Goal: Navigation & Orientation: Find specific page/section

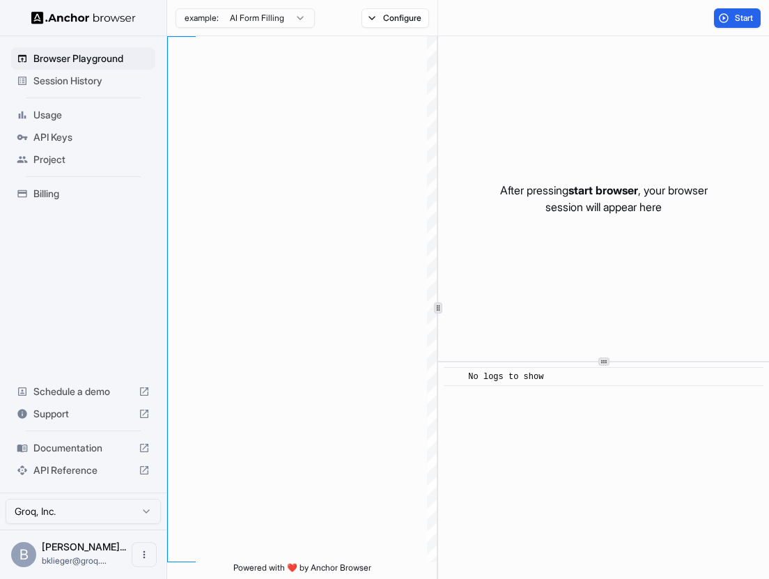
scroll to position [100, 0]
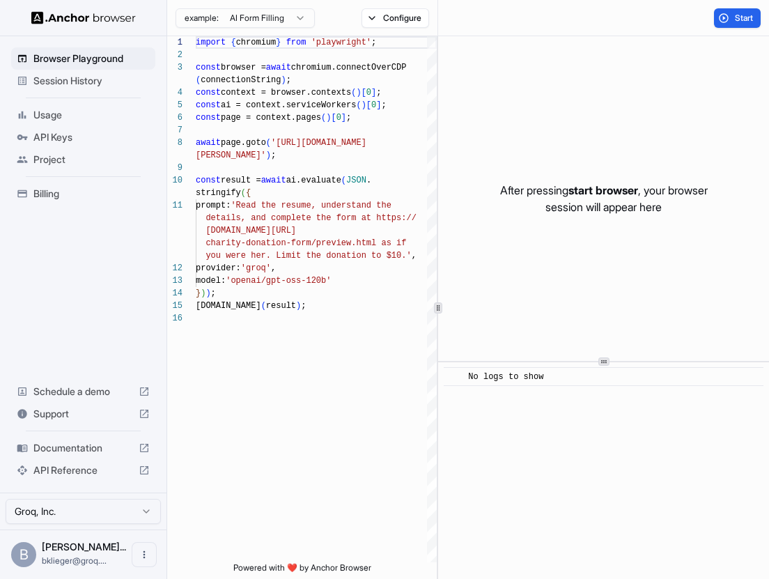
click at [82, 116] on span "Usage" at bounding box center [91, 115] width 116 height 14
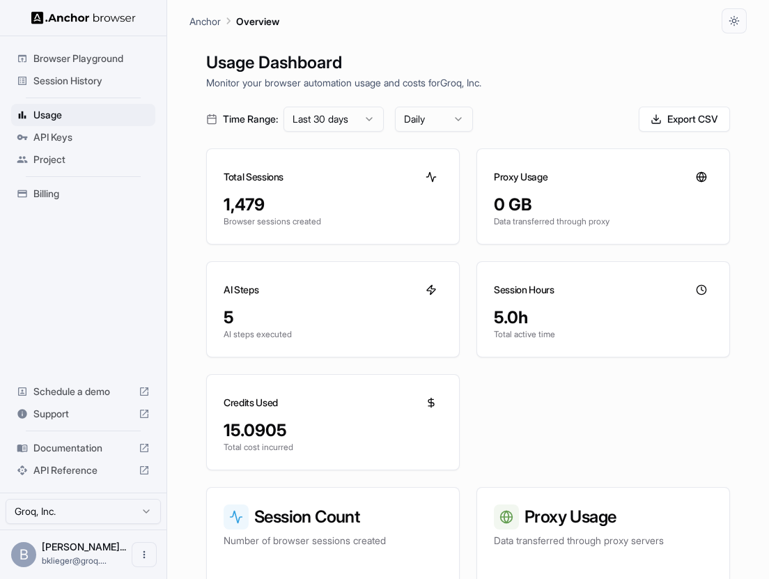
click at [82, 142] on span "API Keys" at bounding box center [91, 137] width 116 height 14
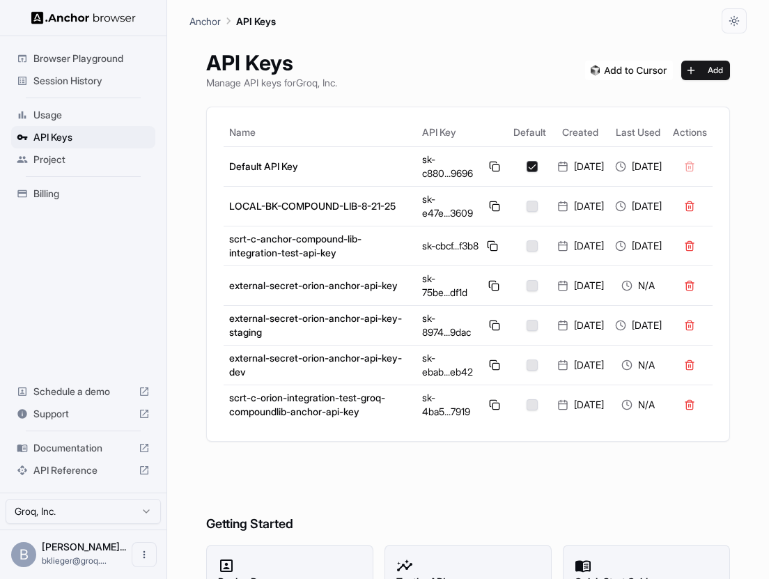
click at [78, 113] on span "Usage" at bounding box center [91, 115] width 116 height 14
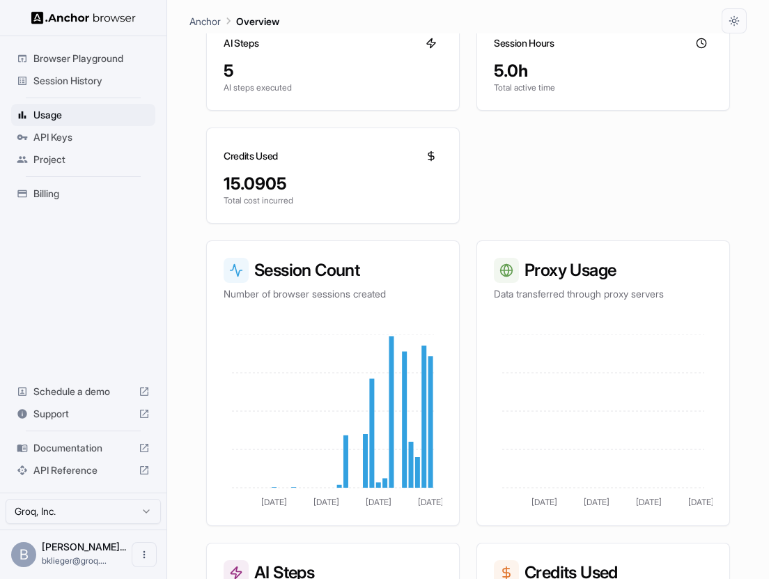
scroll to position [496, 0]
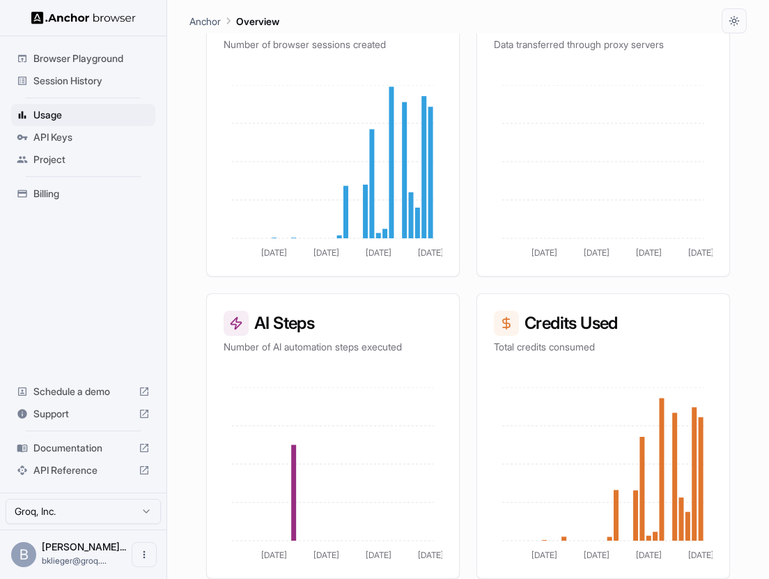
click at [73, 192] on span "Billing" at bounding box center [91, 194] width 116 height 14
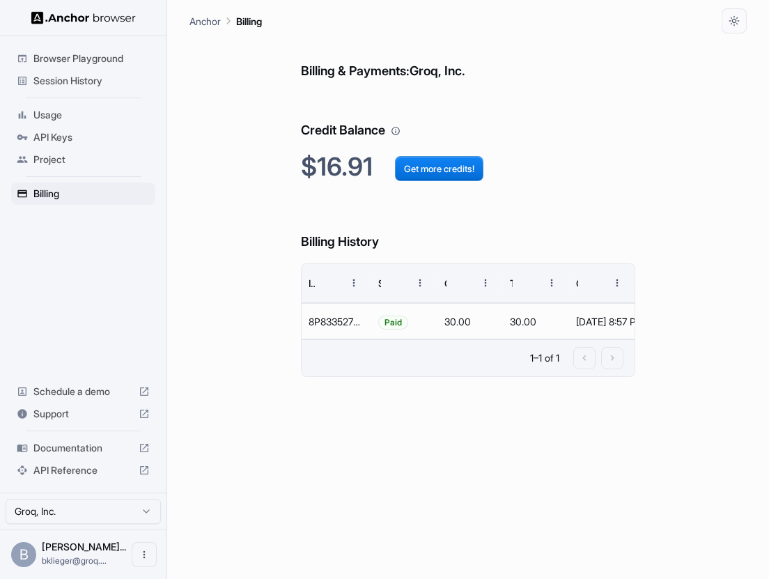
click at [77, 158] on span "Project" at bounding box center [91, 160] width 116 height 14
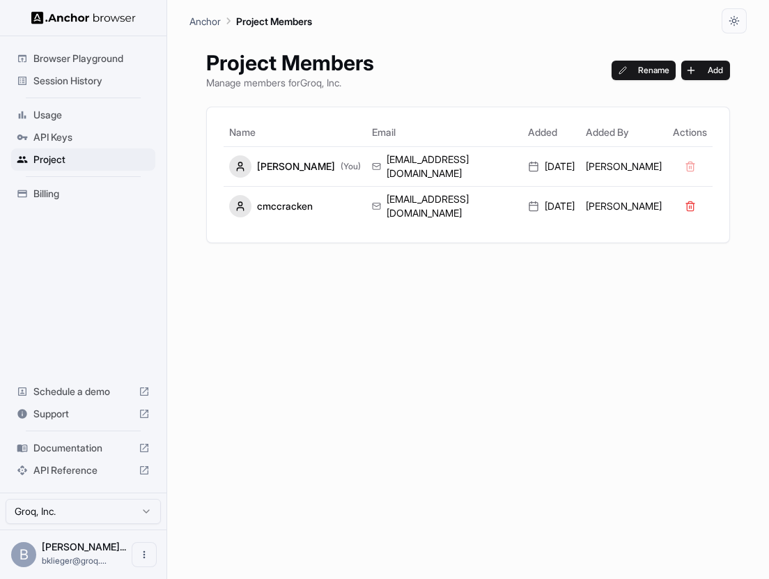
click at [77, 138] on span "API Keys" at bounding box center [91, 137] width 116 height 14
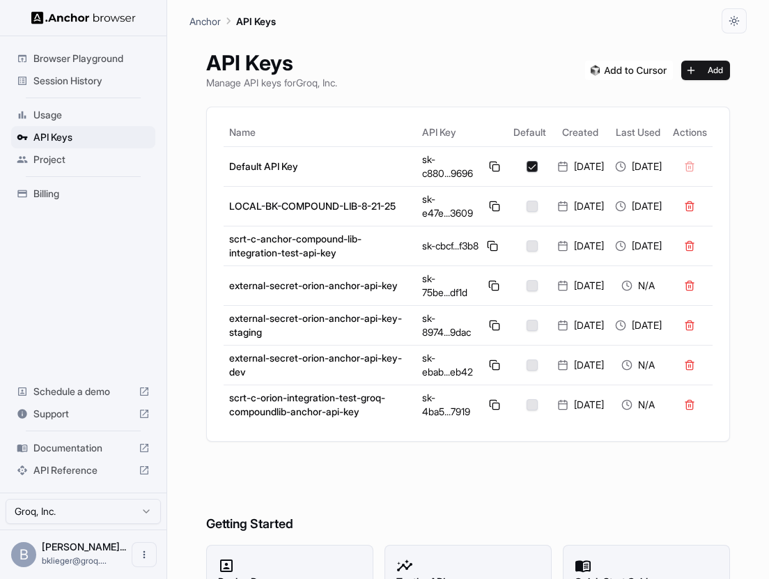
click at [70, 108] on span "Usage" at bounding box center [91, 115] width 116 height 14
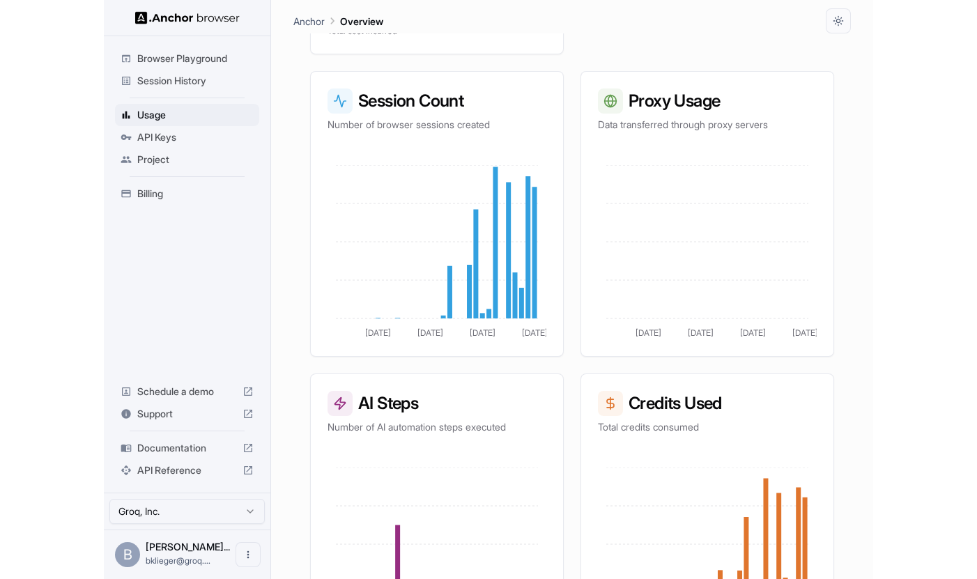
scroll to position [496, 0]
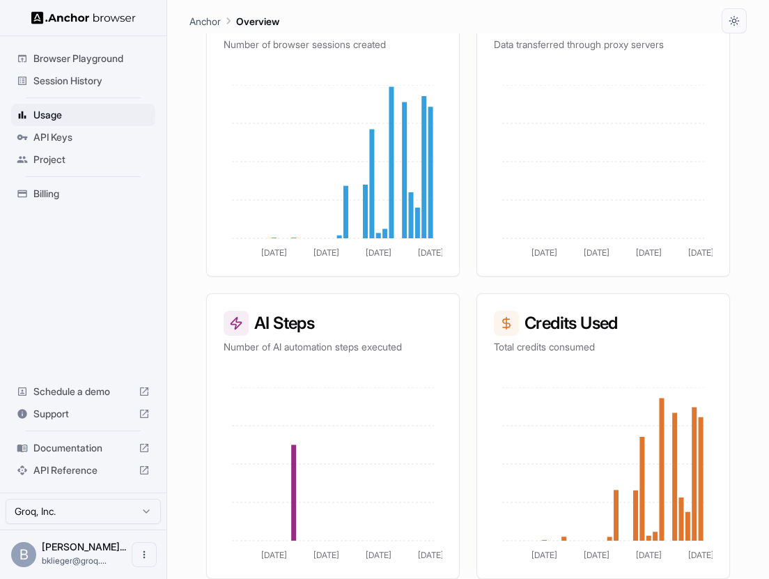
click at [220, 20] on p "Anchor" at bounding box center [205, 21] width 31 height 15
click at [87, 74] on span "Session History" at bounding box center [91, 81] width 116 height 14
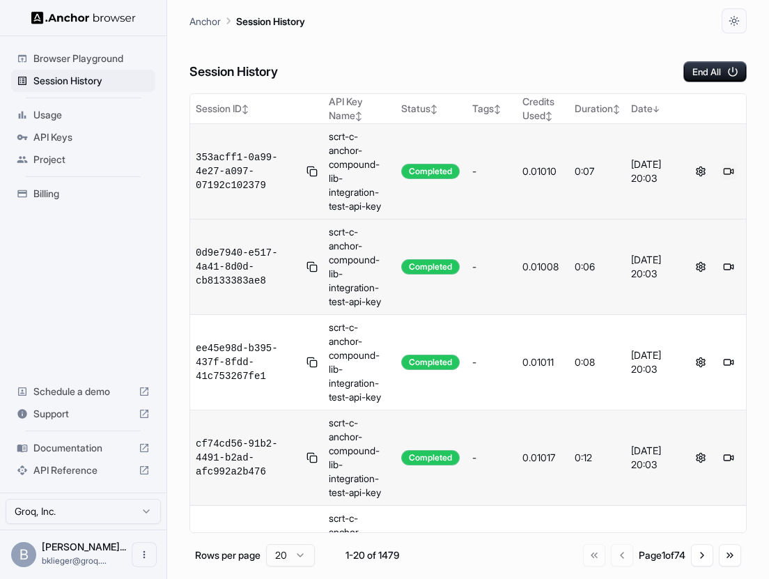
click at [731, 173] on button at bounding box center [729, 171] width 17 height 17
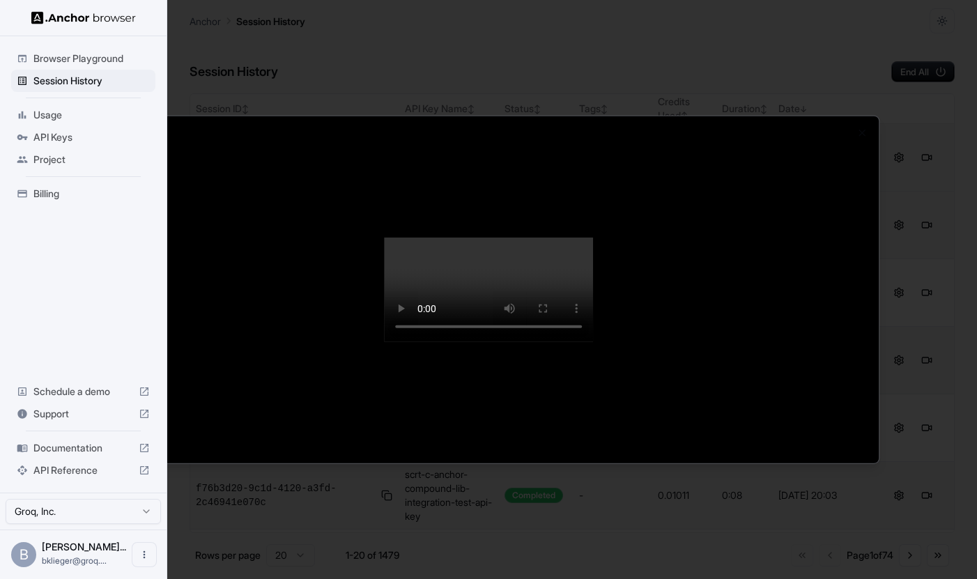
click at [408, 281] on video at bounding box center [488, 290] width 209 height 105
click at [517, 82] on div at bounding box center [488, 289] width 977 height 579
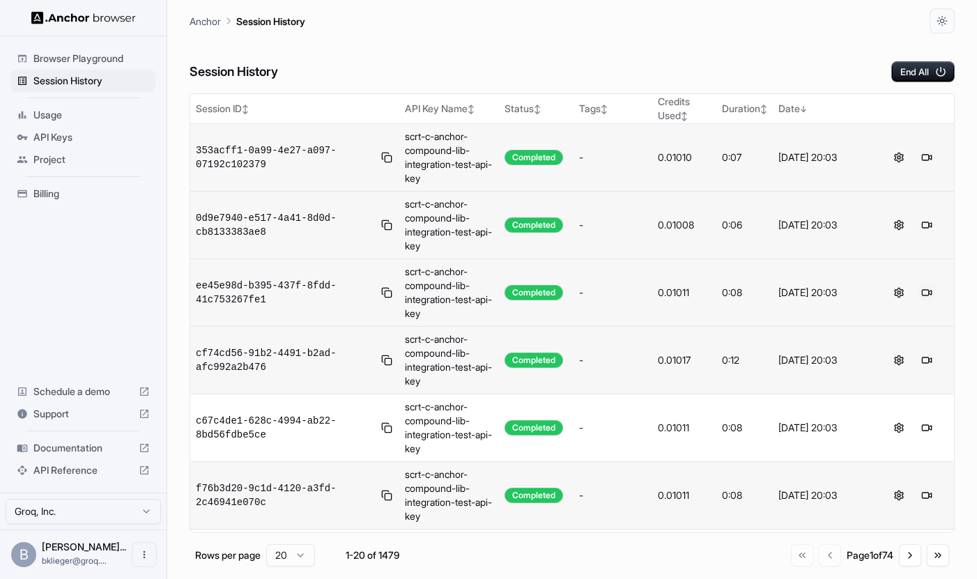
click at [769, 290] on button at bounding box center [927, 292] width 17 height 17
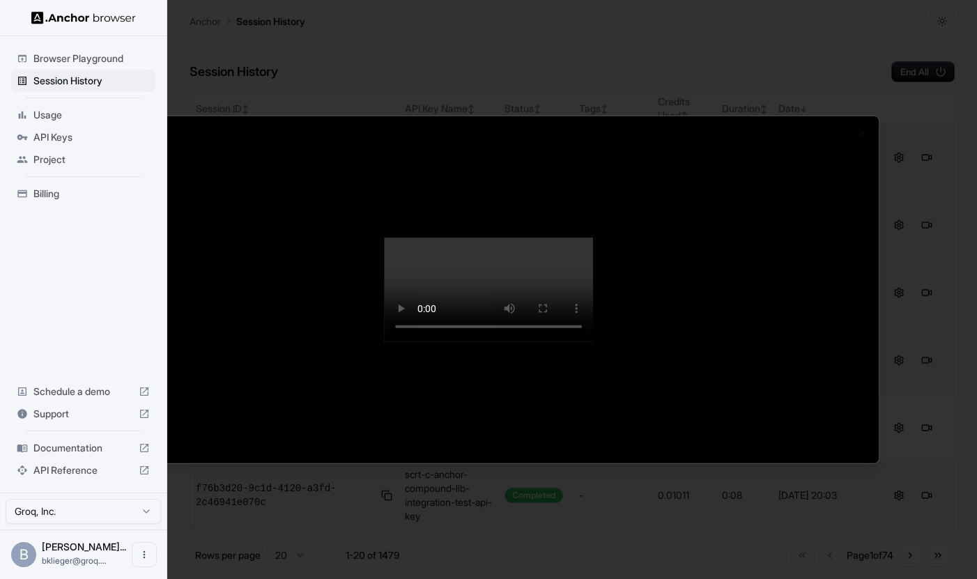
click at [769, 284] on div at bounding box center [488, 289] width 977 height 579
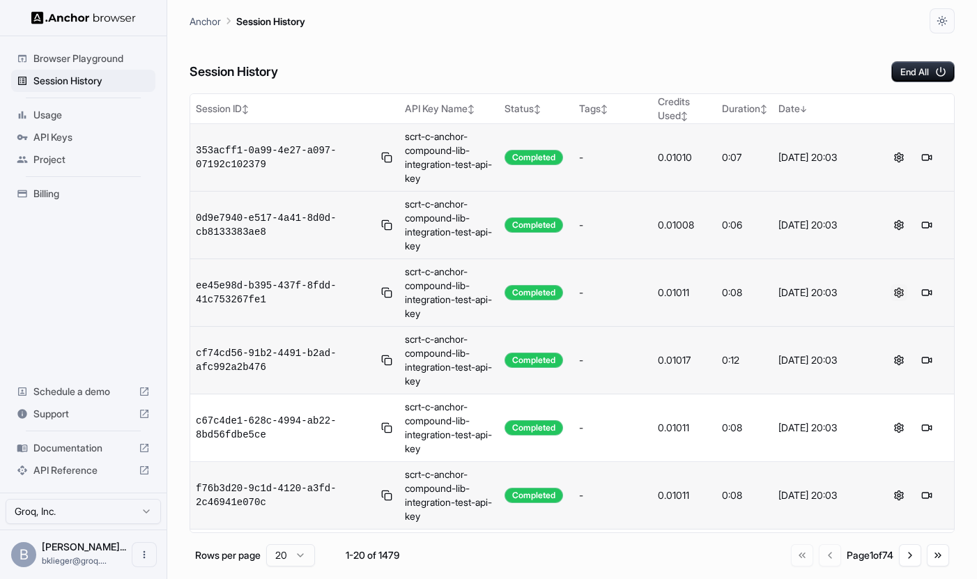
click at [769, 293] on button at bounding box center [899, 292] width 17 height 17
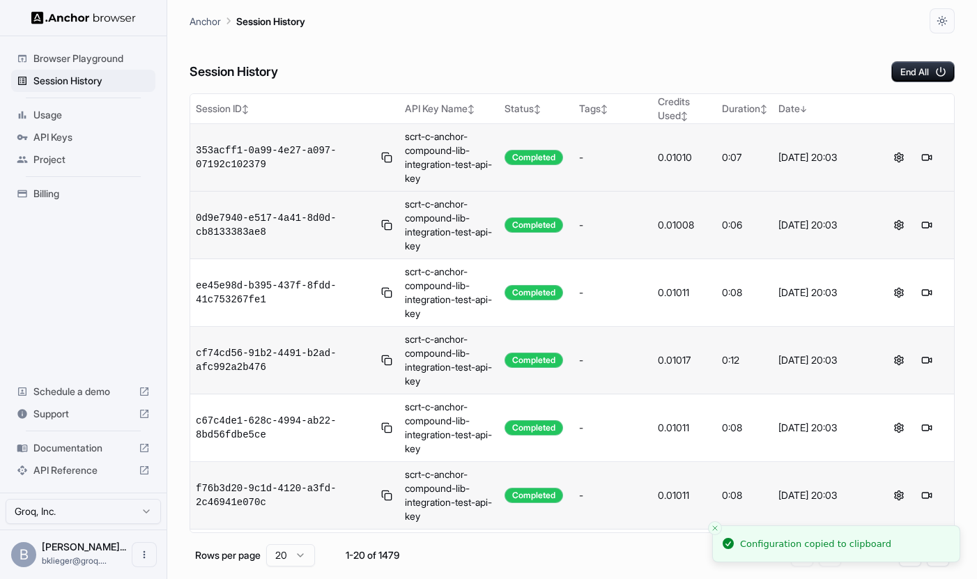
click at [98, 116] on span "Usage" at bounding box center [91, 115] width 116 height 14
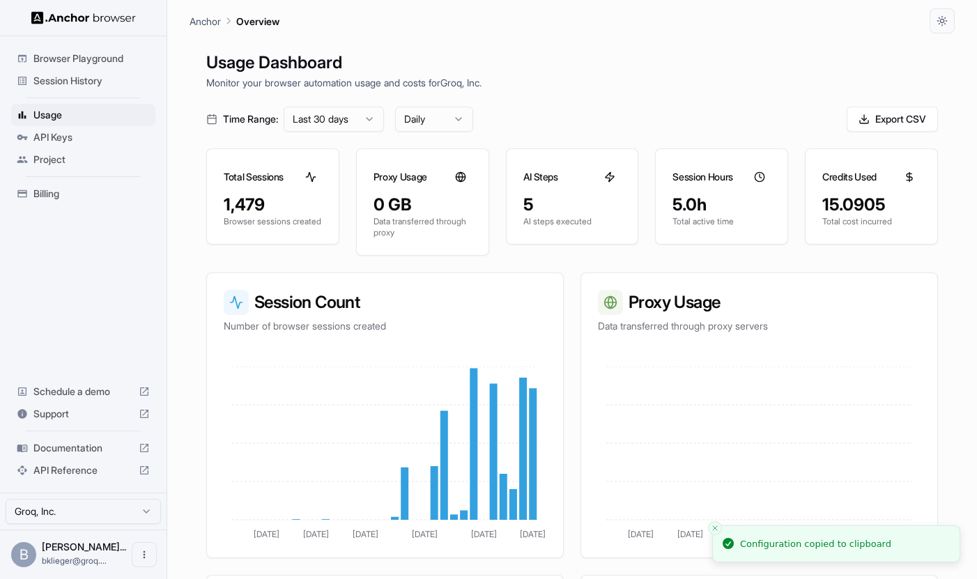
click at [61, 139] on span "API Keys" at bounding box center [91, 137] width 116 height 14
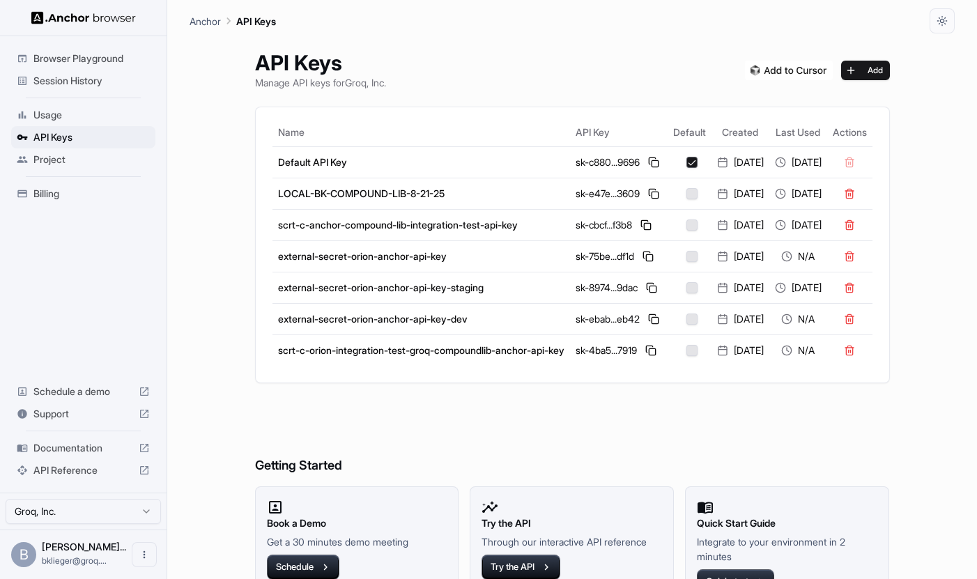
click at [93, 155] on span "Project" at bounding box center [91, 160] width 116 height 14
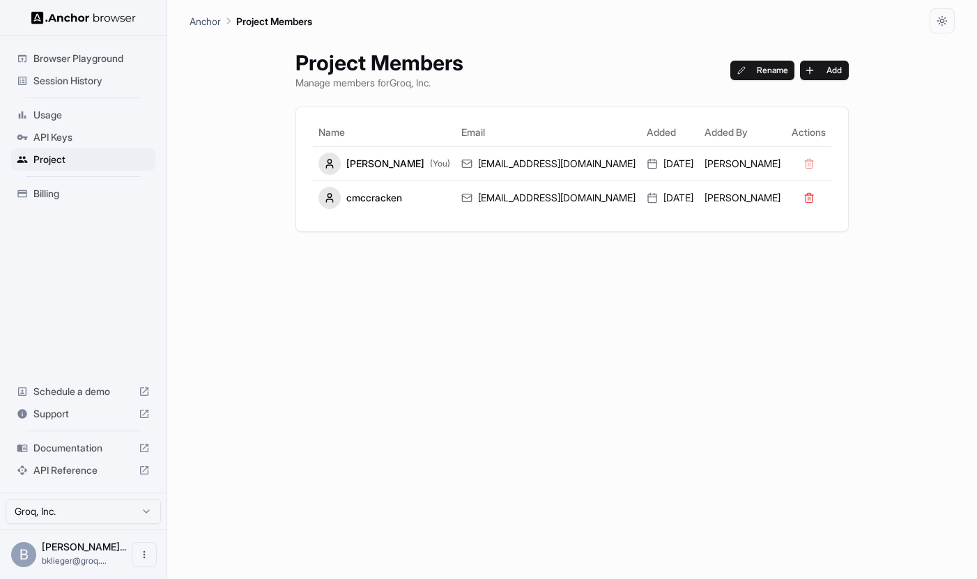
click at [86, 187] on span "Billing" at bounding box center [91, 194] width 116 height 14
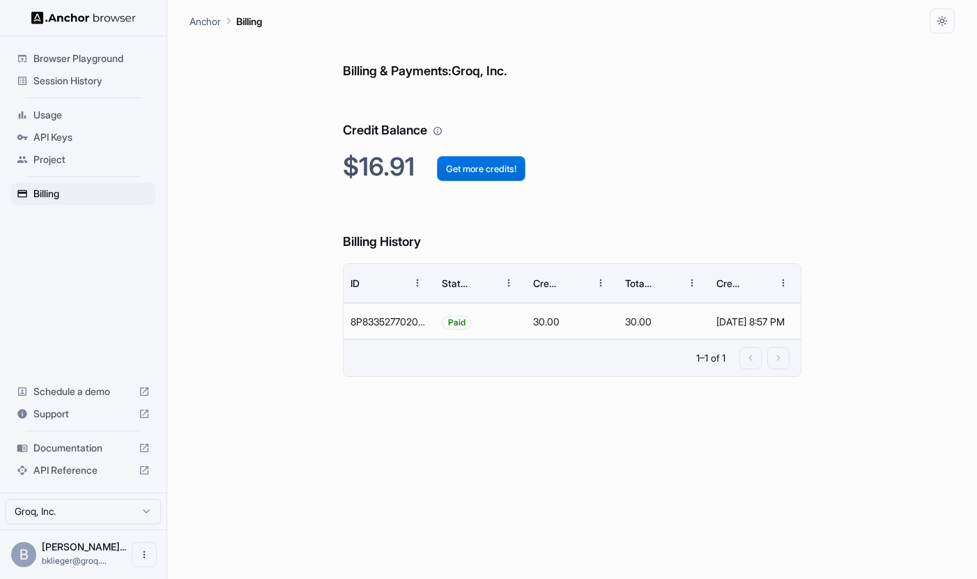
click at [461, 170] on button "Get more credits!" at bounding box center [481, 168] width 89 height 25
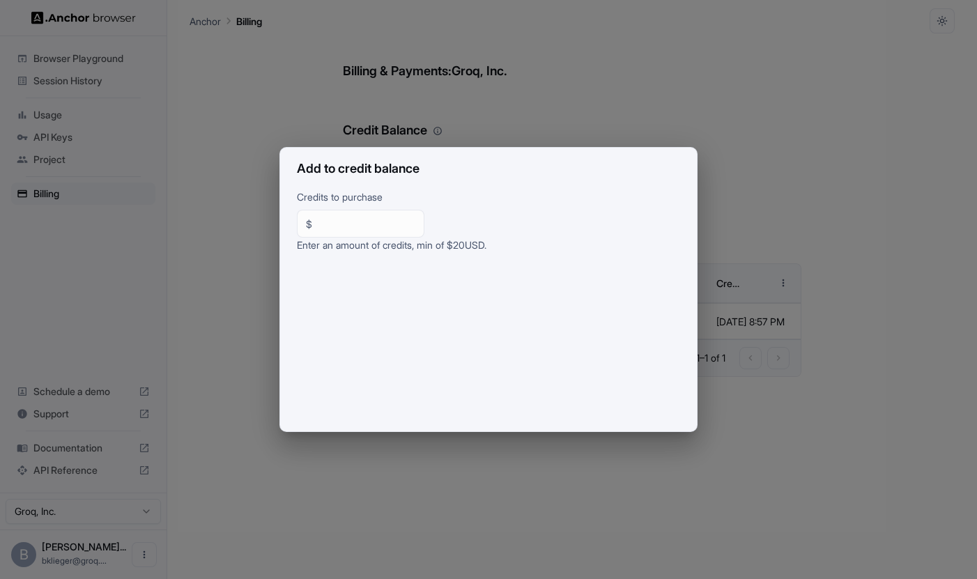
click at [498, 116] on div "Add to credit balance Credits to purchase $ ** ​ Enter an amount of credits, mi…" at bounding box center [488, 289] width 977 height 579
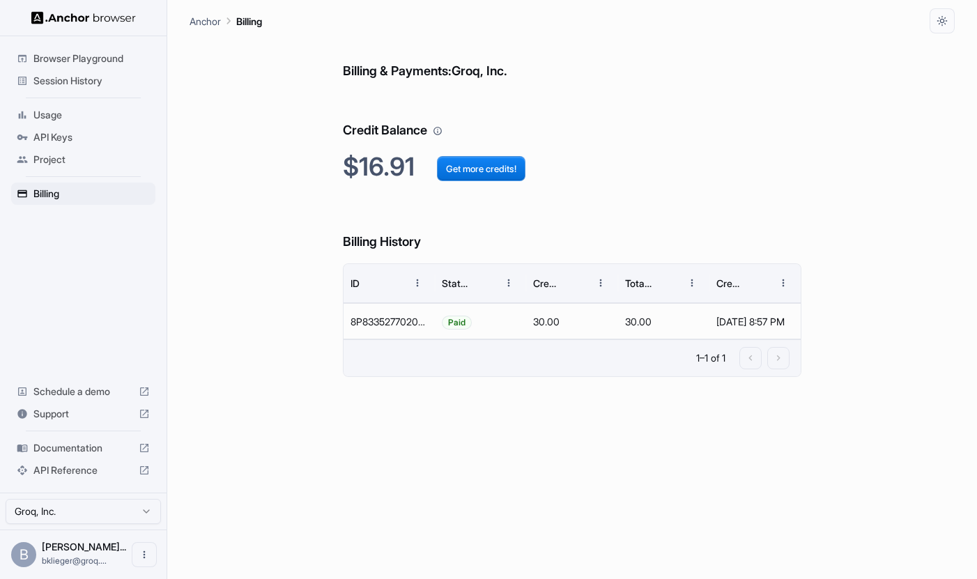
click at [65, 159] on span "Project" at bounding box center [91, 160] width 116 height 14
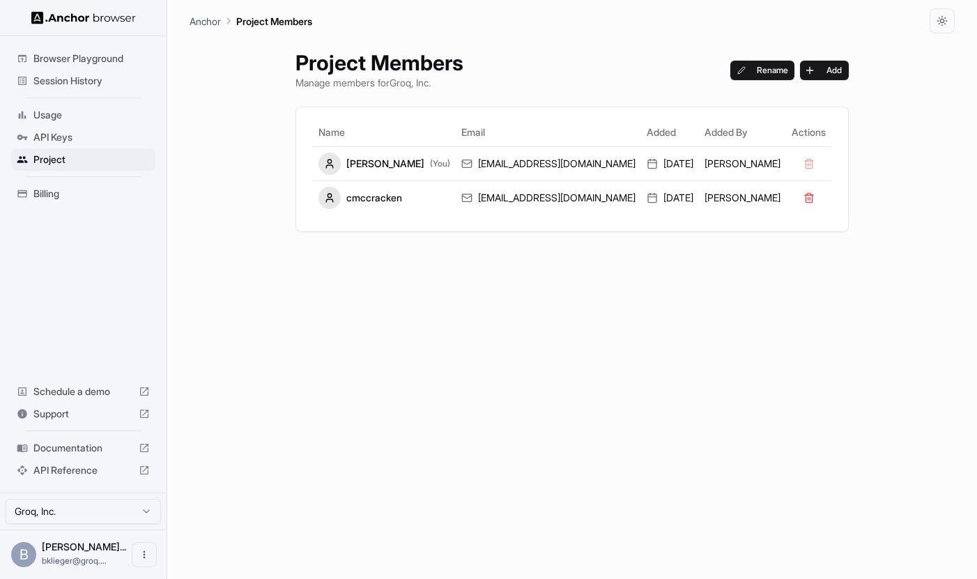
click at [66, 178] on ul "Browser Playground Session History Usage API Keys Project Billing" at bounding box center [83, 126] width 155 height 169
click at [95, 147] on div "API Keys" at bounding box center [83, 137] width 144 height 22
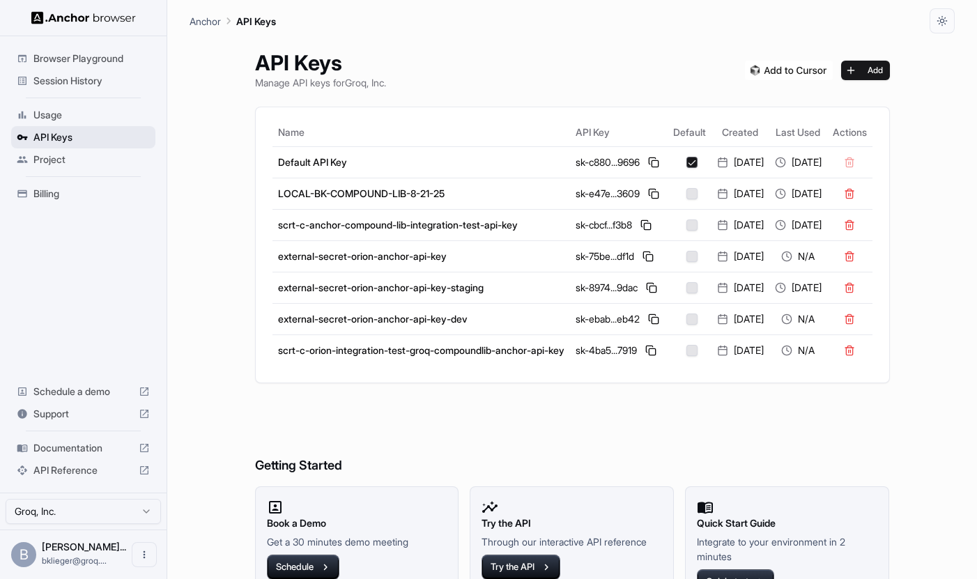
click at [95, 146] on div "API Keys" at bounding box center [83, 137] width 144 height 22
click at [98, 113] on span "Usage" at bounding box center [91, 115] width 116 height 14
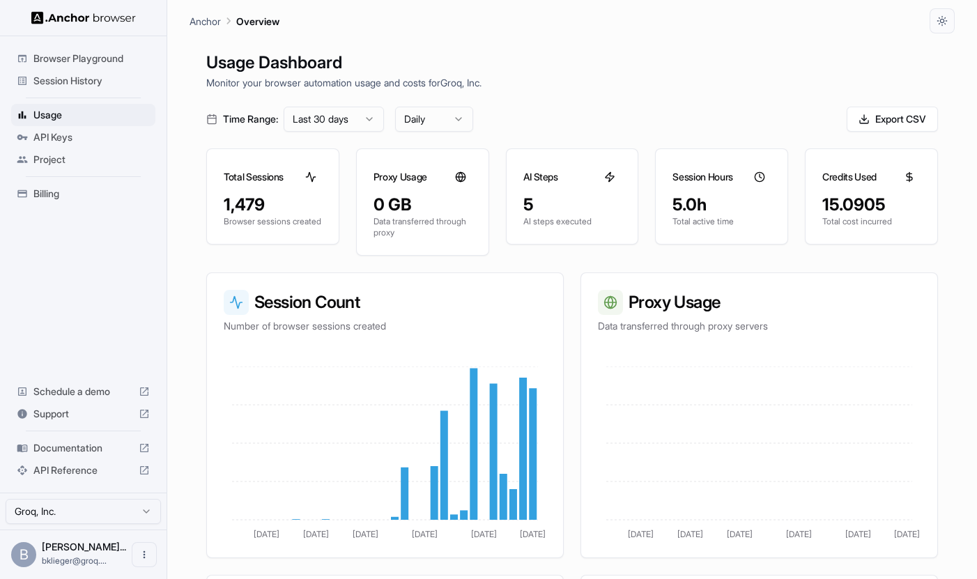
scroll to position [282, 0]
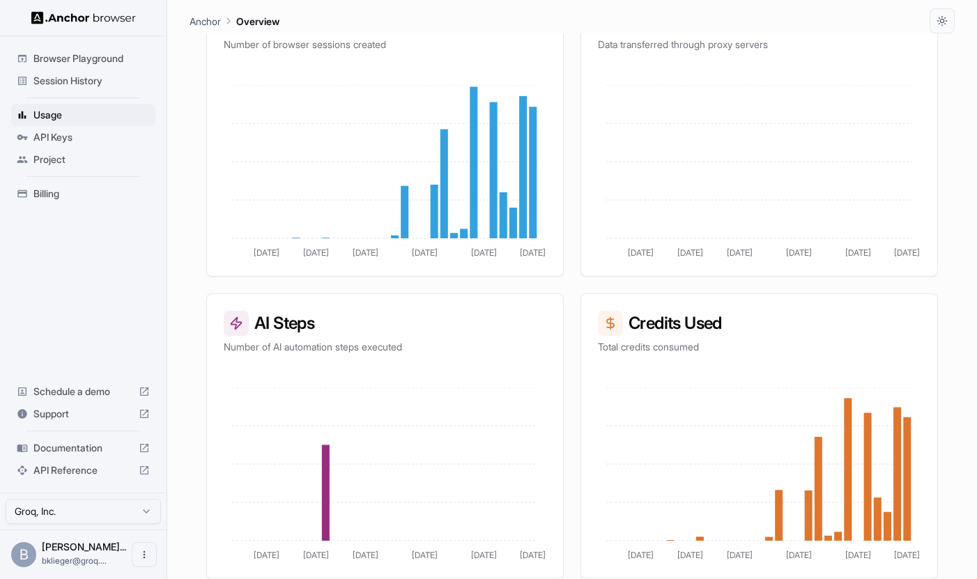
click at [83, 189] on span "Billing" at bounding box center [91, 194] width 116 height 14
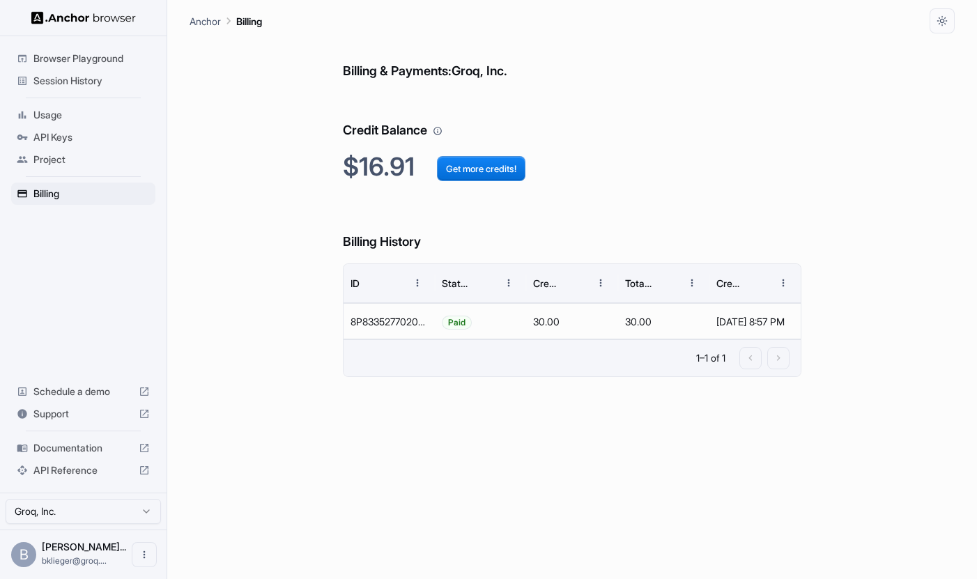
click at [73, 505] on html "Browser Playground Session History Usage API Keys Project Billing Schedule a de…" at bounding box center [488, 289] width 977 height 579
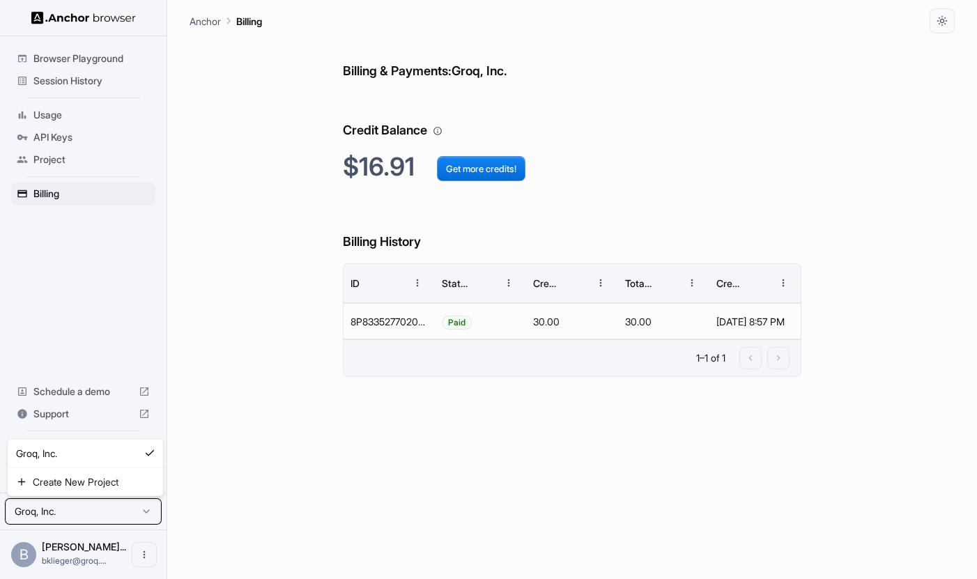
click at [76, 505] on html "Browser Playground Session History Usage API Keys Project Billing Schedule a de…" at bounding box center [488, 289] width 977 height 579
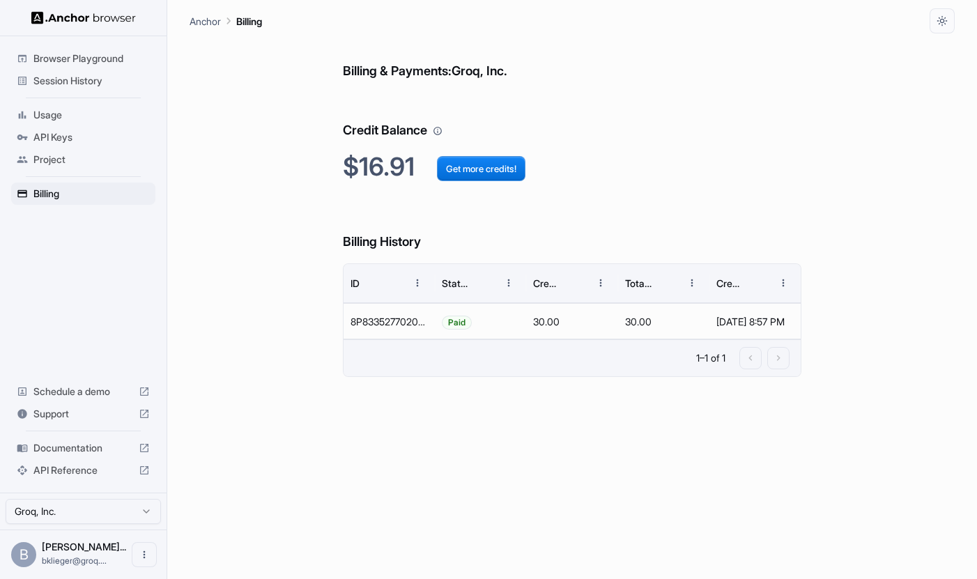
click at [114, 115] on span "Usage" at bounding box center [91, 115] width 116 height 14
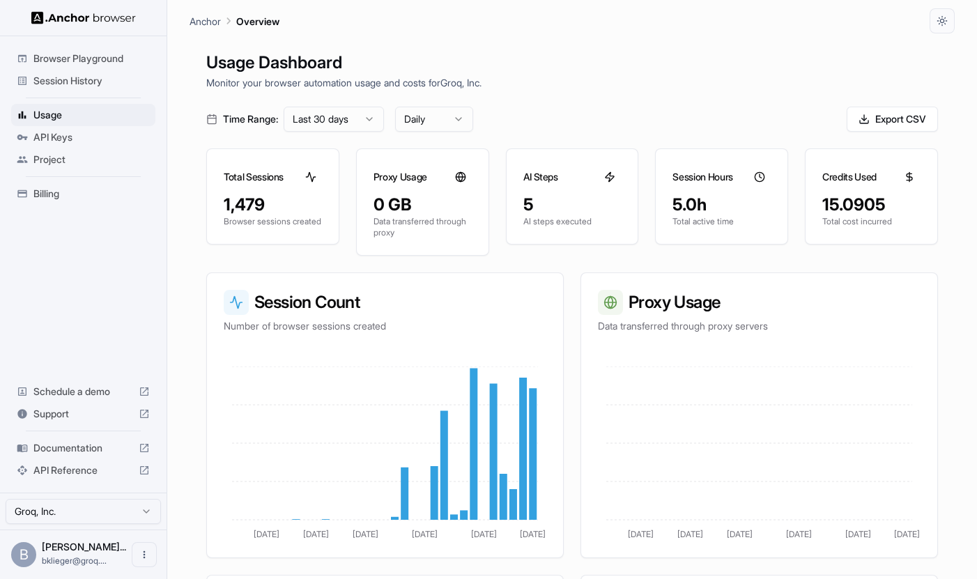
click at [98, 157] on span "Project" at bounding box center [91, 160] width 116 height 14
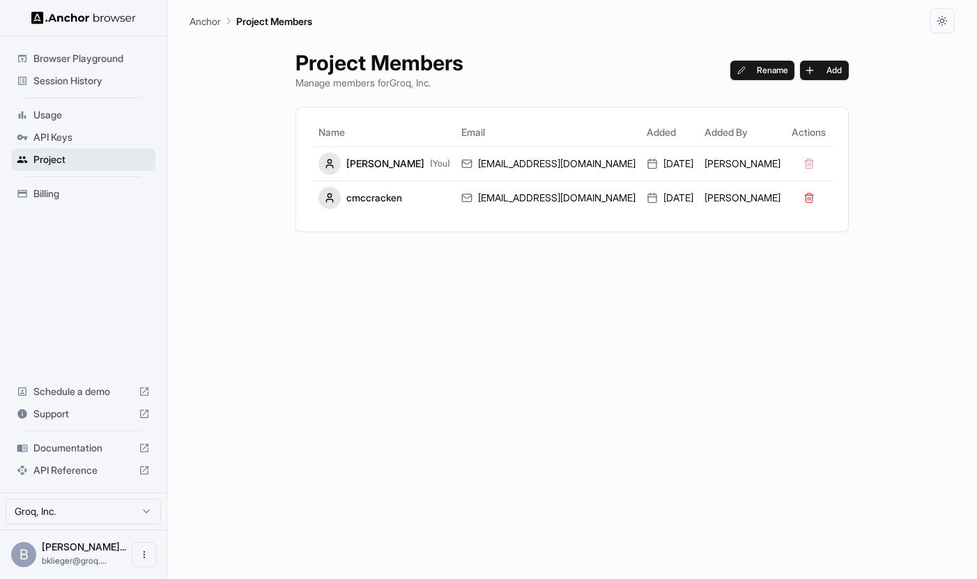
click at [97, 154] on span "Project" at bounding box center [91, 160] width 116 height 14
click at [86, 138] on span "API Keys" at bounding box center [91, 137] width 116 height 14
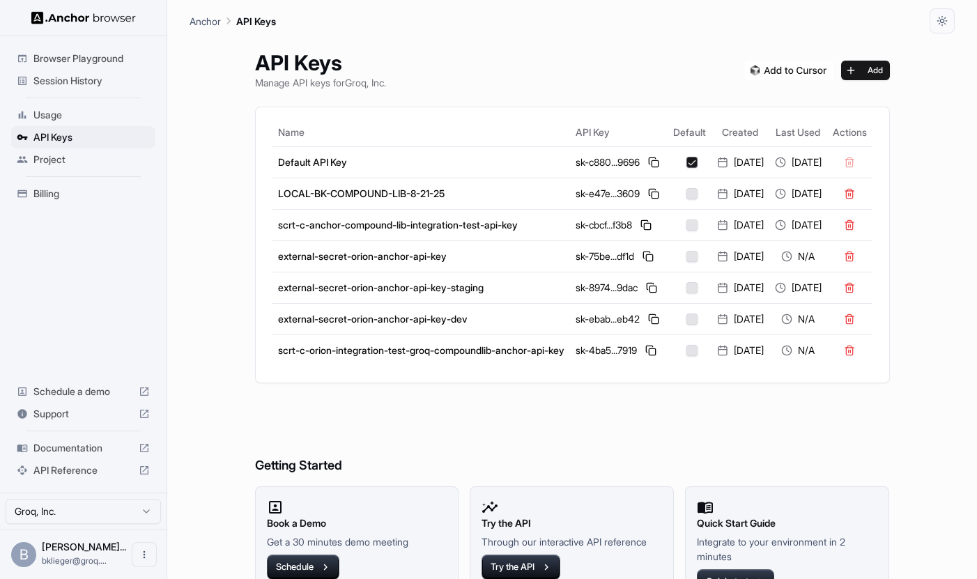
click at [84, 151] on div "Project" at bounding box center [83, 159] width 144 height 22
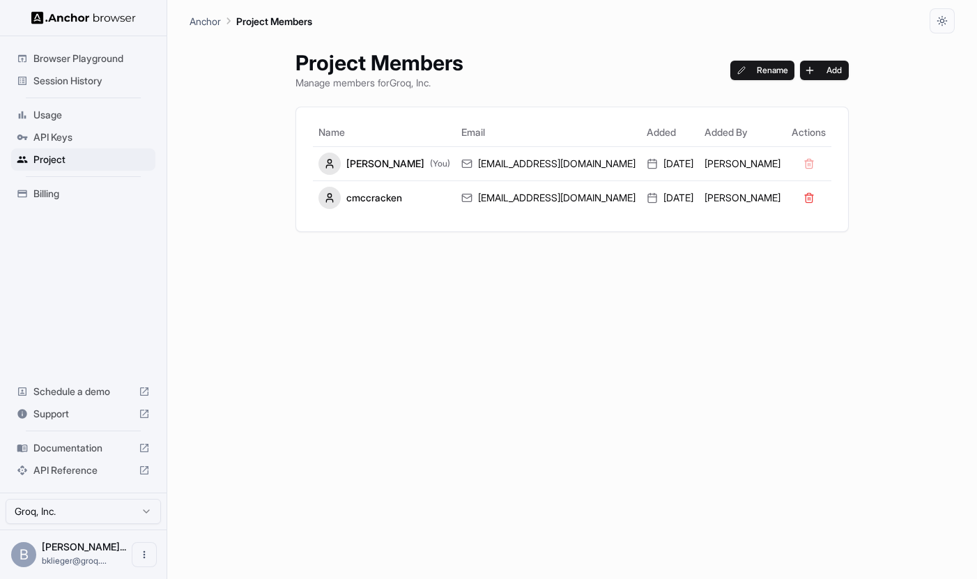
click at [82, 125] on div "Usage" at bounding box center [83, 115] width 144 height 22
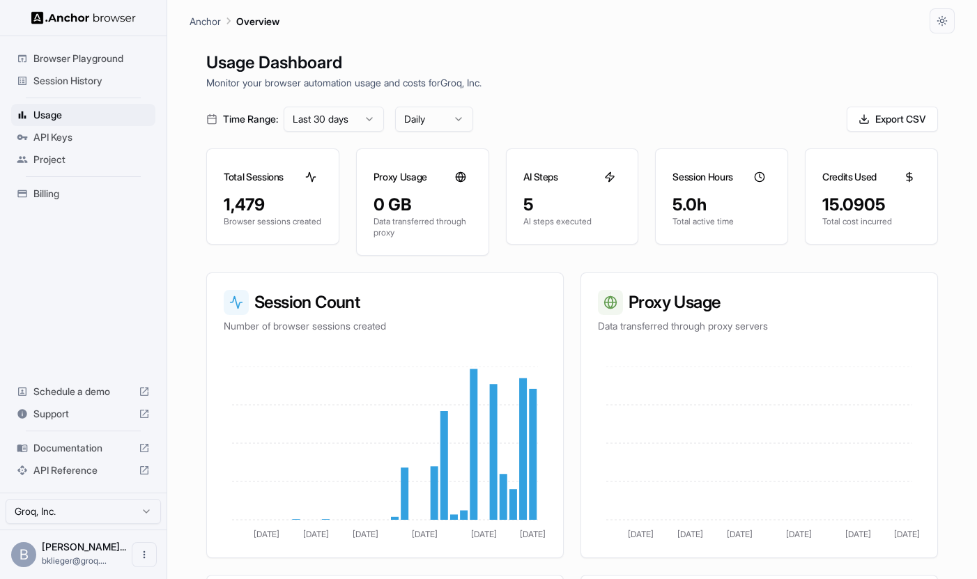
click at [82, 135] on span "API Keys" at bounding box center [91, 137] width 116 height 14
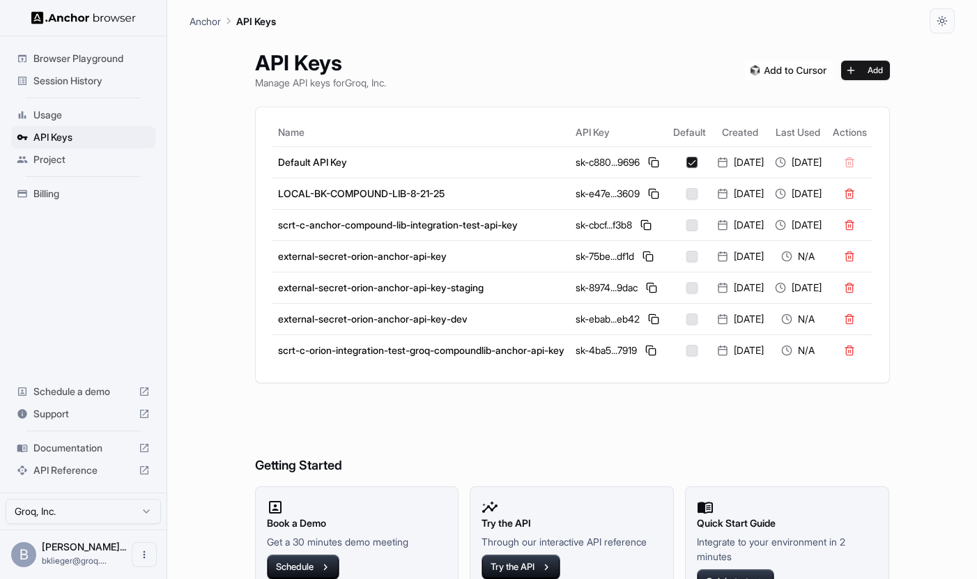
click at [83, 81] on span "Session History" at bounding box center [91, 81] width 116 height 14
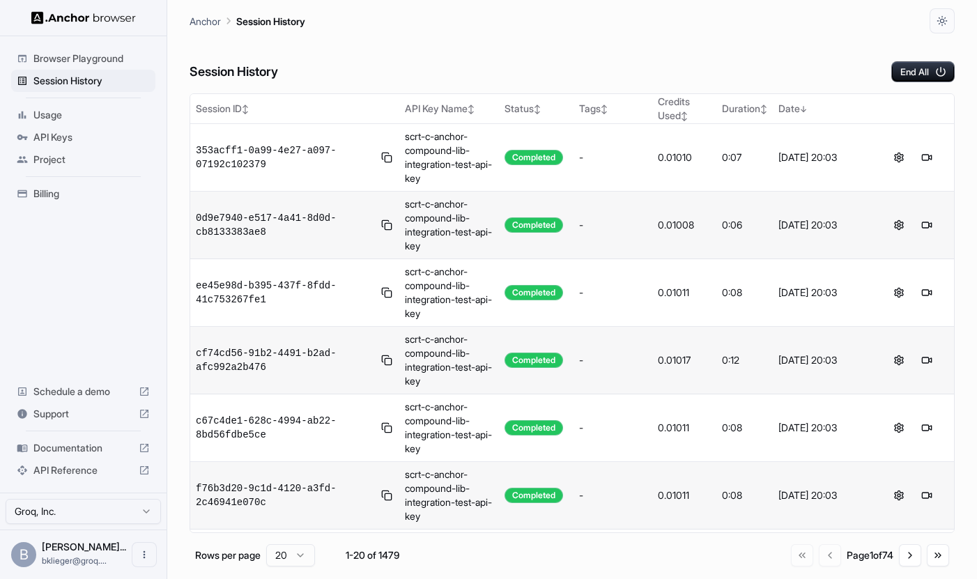
click at [83, 56] on span "Browser Playground" at bounding box center [91, 59] width 116 height 14
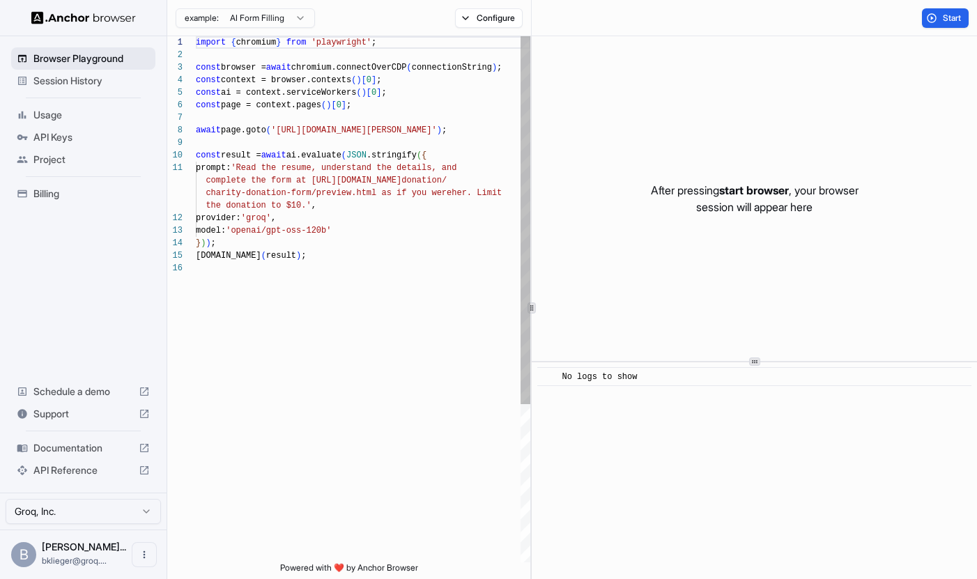
scroll to position [125, 0]
click at [65, 194] on span "Billing" at bounding box center [91, 194] width 116 height 14
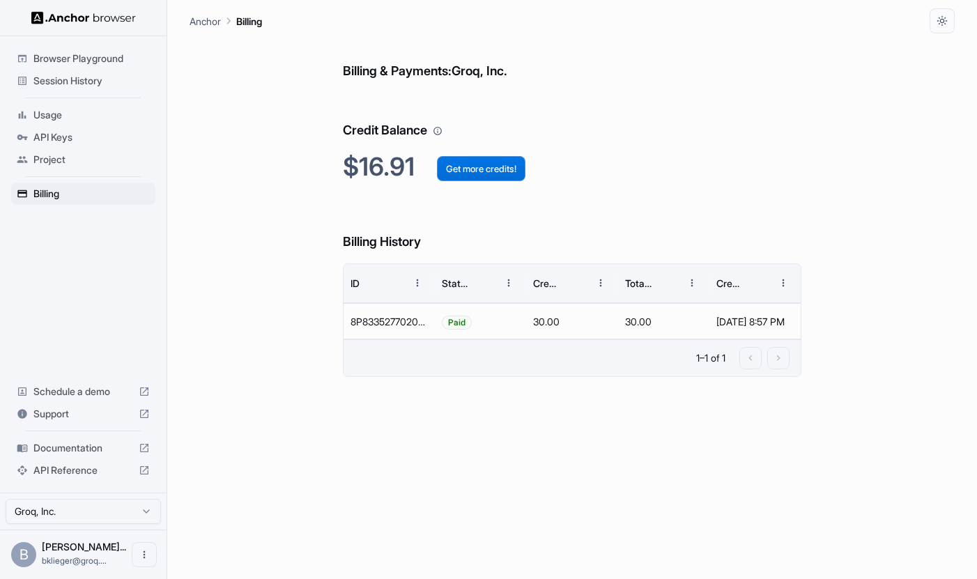
click at [500, 165] on button "Get more credits!" at bounding box center [481, 168] width 89 height 25
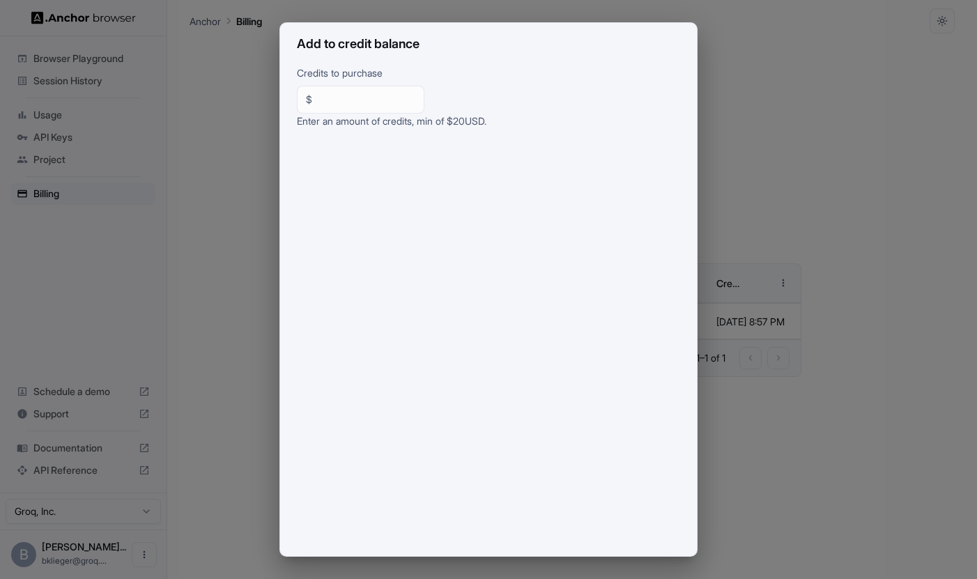
click at [769, 216] on div "Add to credit balance Credits to purchase $ ** ​ Enter an amount of credits, mi…" at bounding box center [488, 289] width 977 height 579
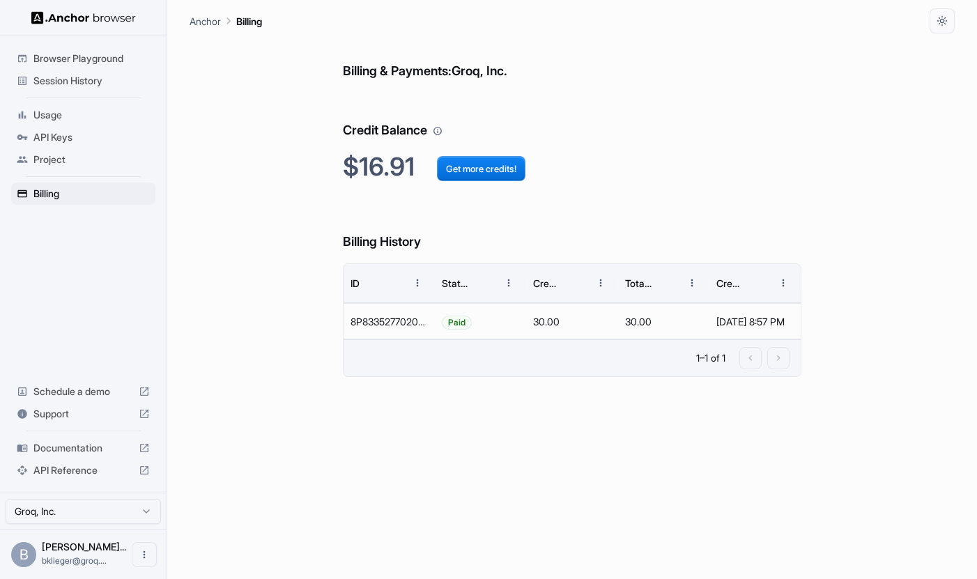
click at [107, 149] on div "Project" at bounding box center [83, 159] width 144 height 22
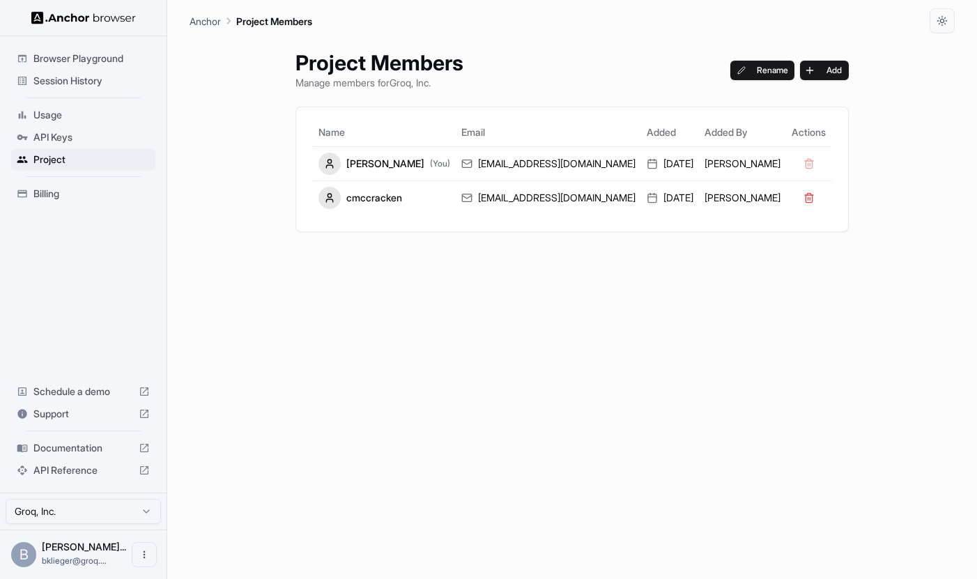
click at [95, 116] on span "Usage" at bounding box center [91, 115] width 116 height 14
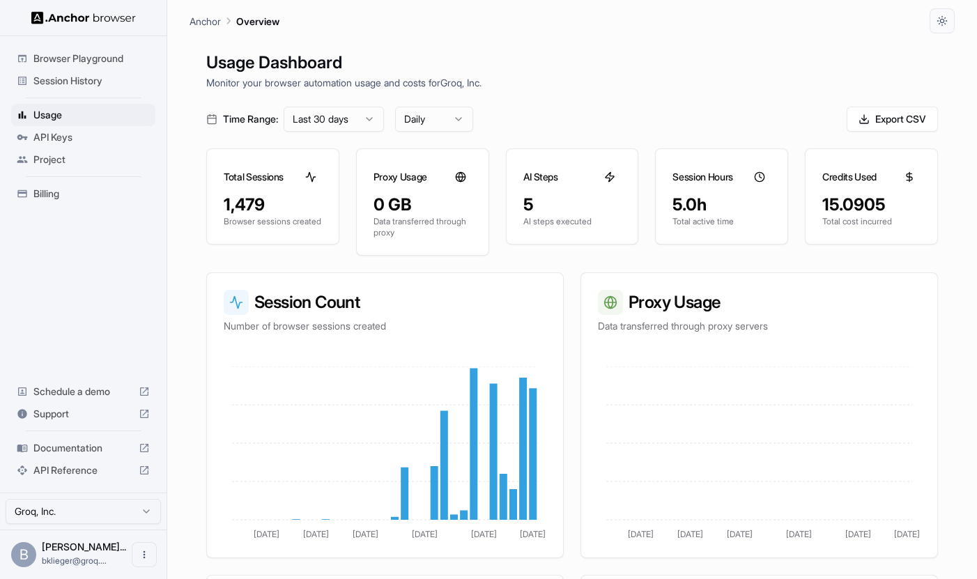
click at [77, 67] on div "Browser Playground" at bounding box center [83, 58] width 144 height 22
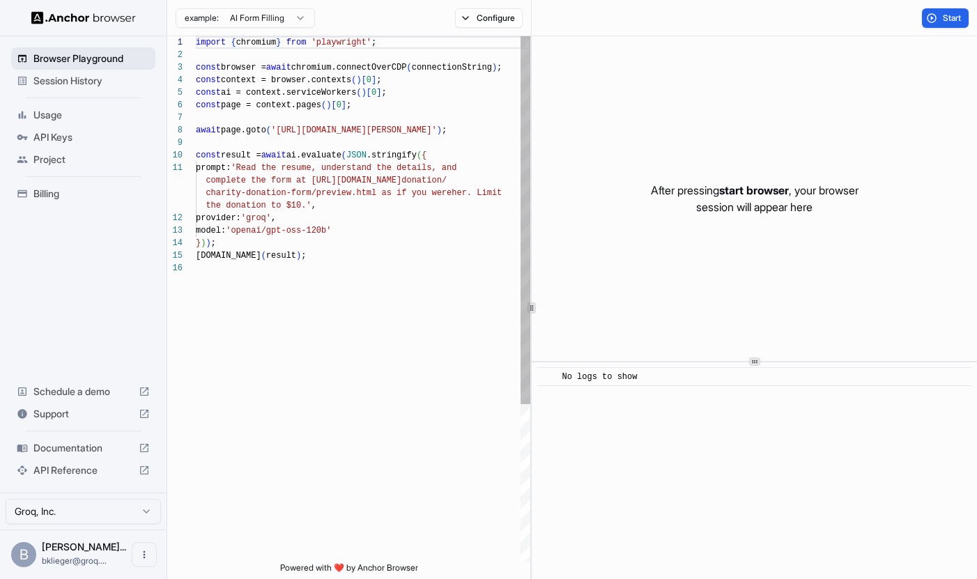
scroll to position [125, 0]
click at [77, 77] on span "Session History" at bounding box center [91, 81] width 116 height 14
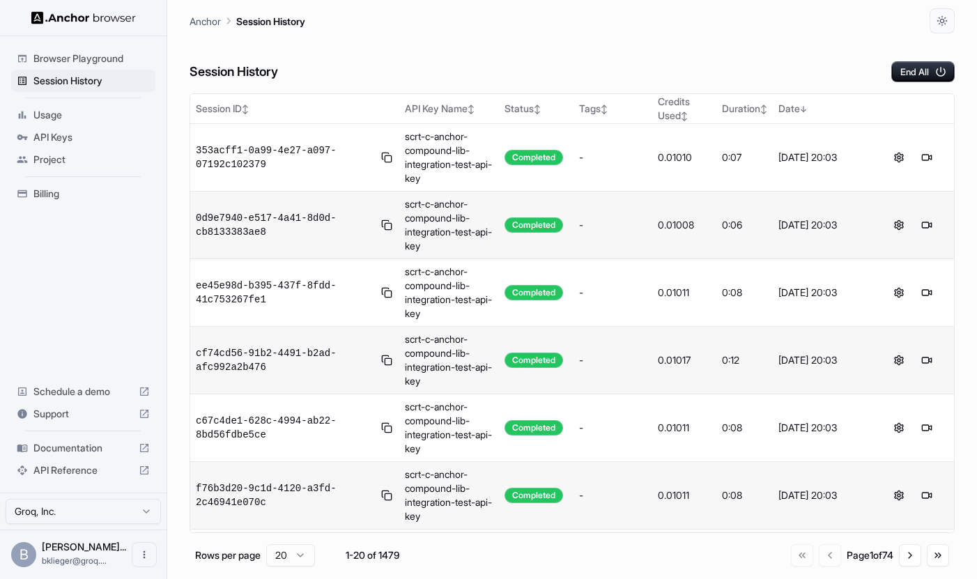
click at [72, 190] on span "Billing" at bounding box center [91, 194] width 116 height 14
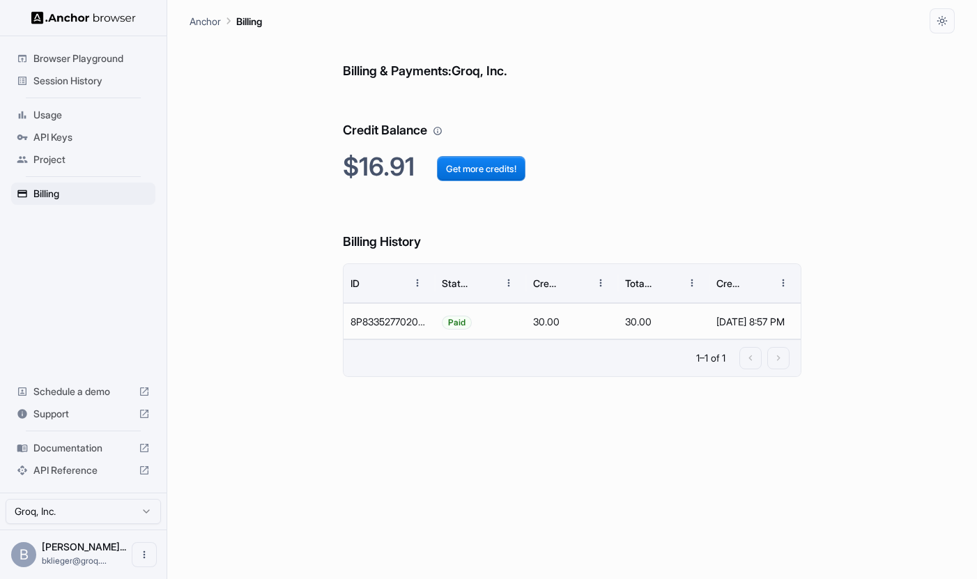
click at [68, 160] on span "Project" at bounding box center [91, 160] width 116 height 14
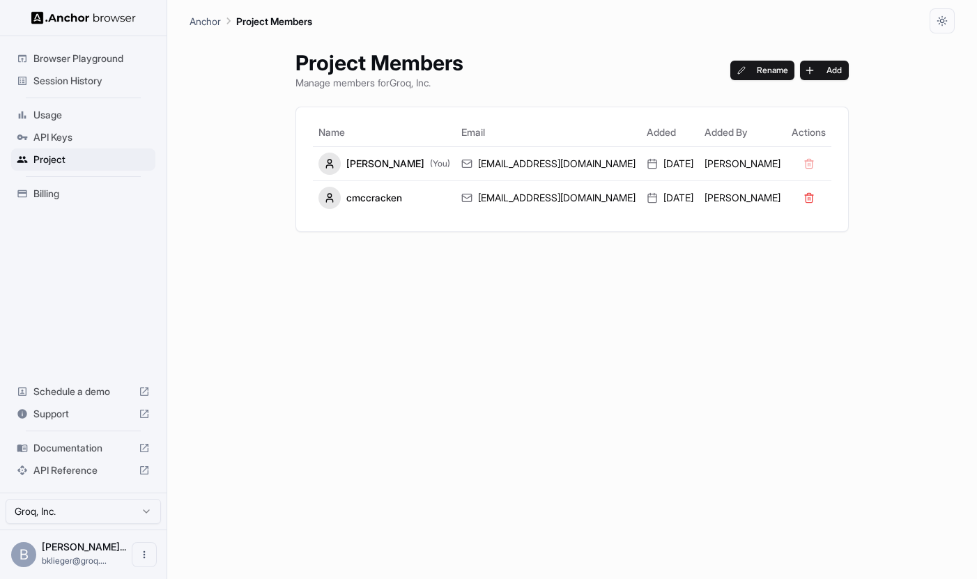
click at [84, 122] on div "Usage" at bounding box center [83, 115] width 144 height 22
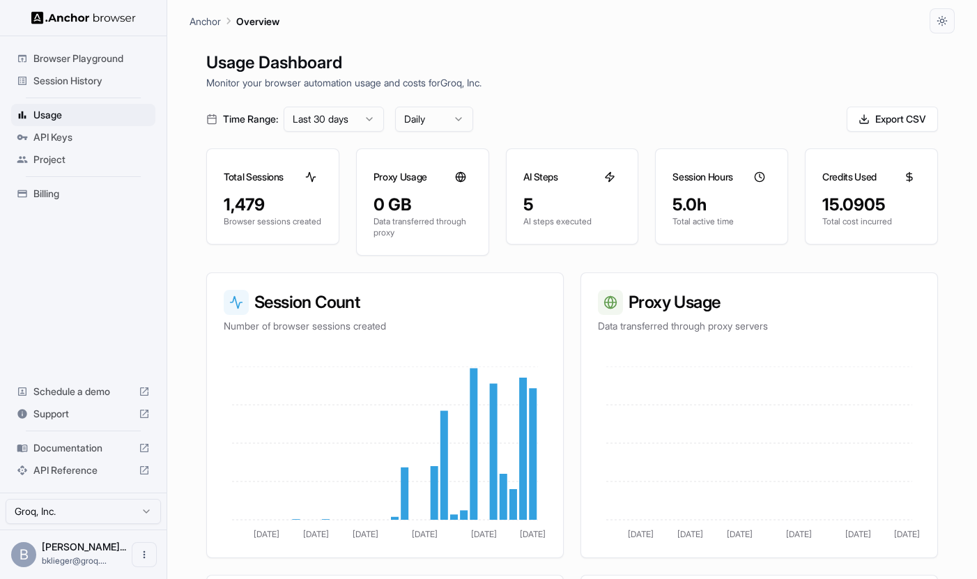
click at [43, 74] on span "Session History" at bounding box center [91, 81] width 116 height 14
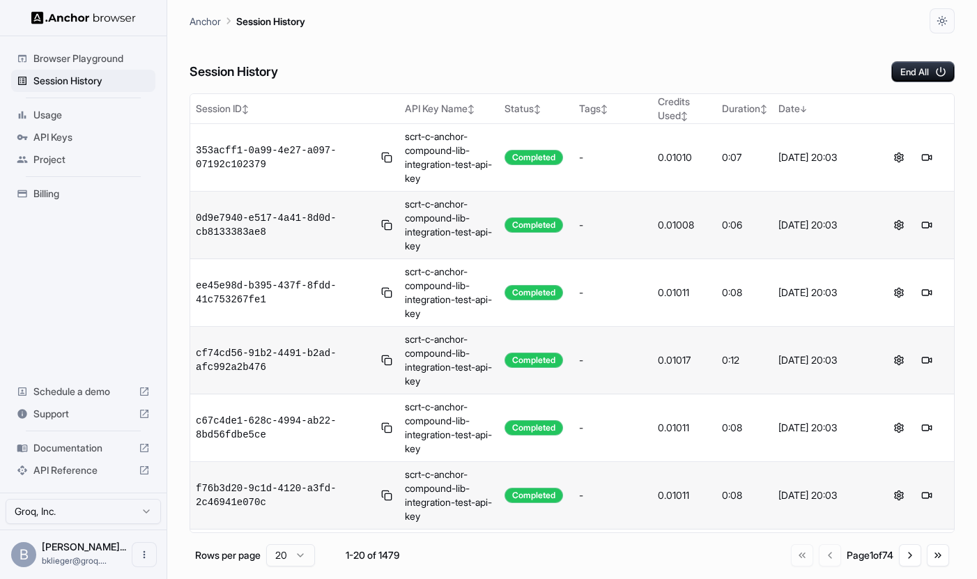
click at [77, 448] on span "Documentation" at bounding box center [83, 448] width 100 height 14
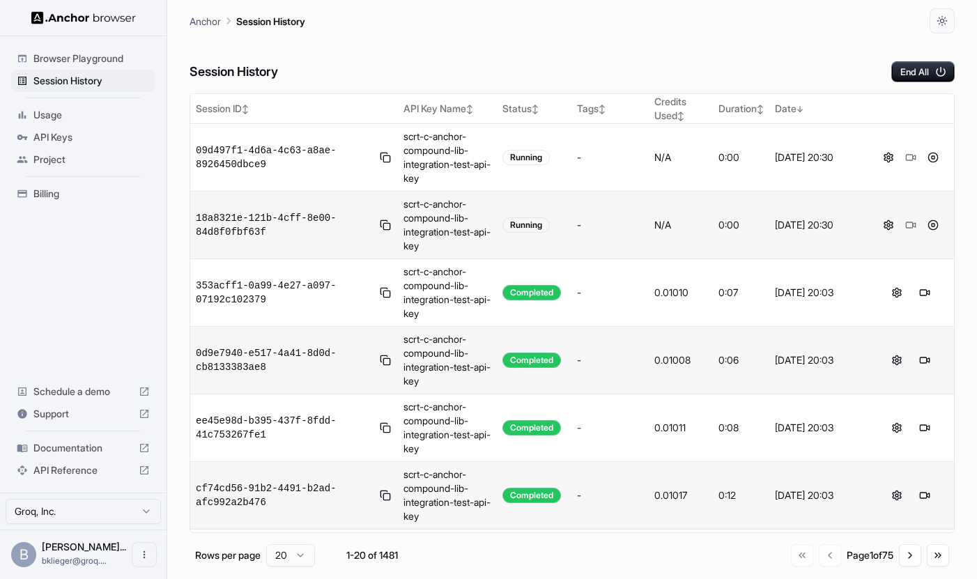
click at [58, 189] on span "Billing" at bounding box center [91, 194] width 116 height 14
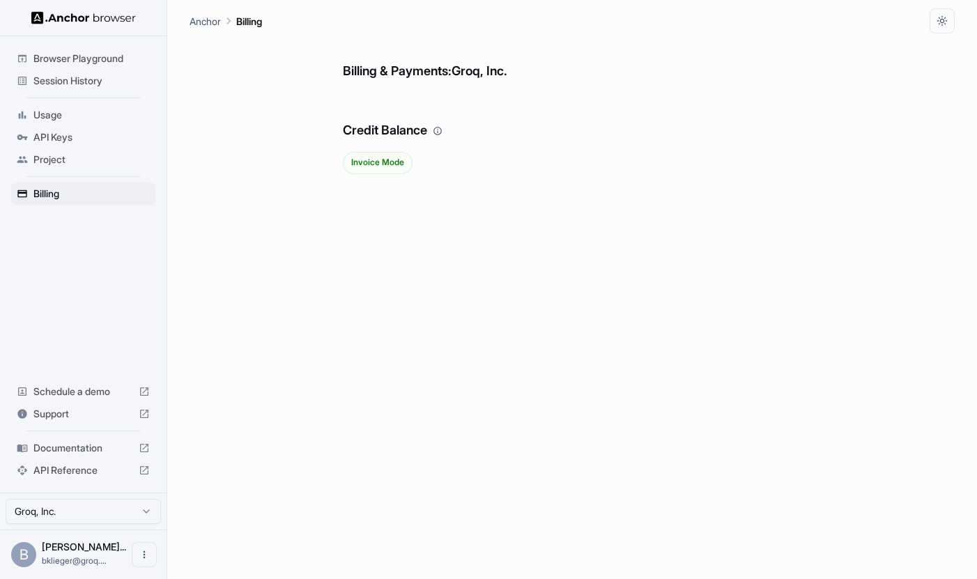
click at [61, 160] on span "Project" at bounding box center [91, 160] width 116 height 14
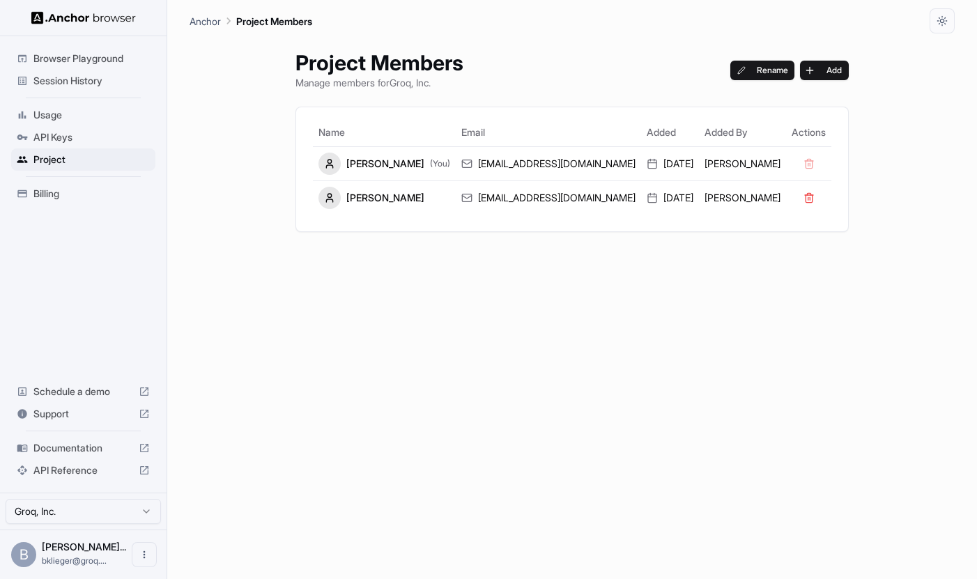
click at [72, 115] on span "Usage" at bounding box center [91, 115] width 116 height 14
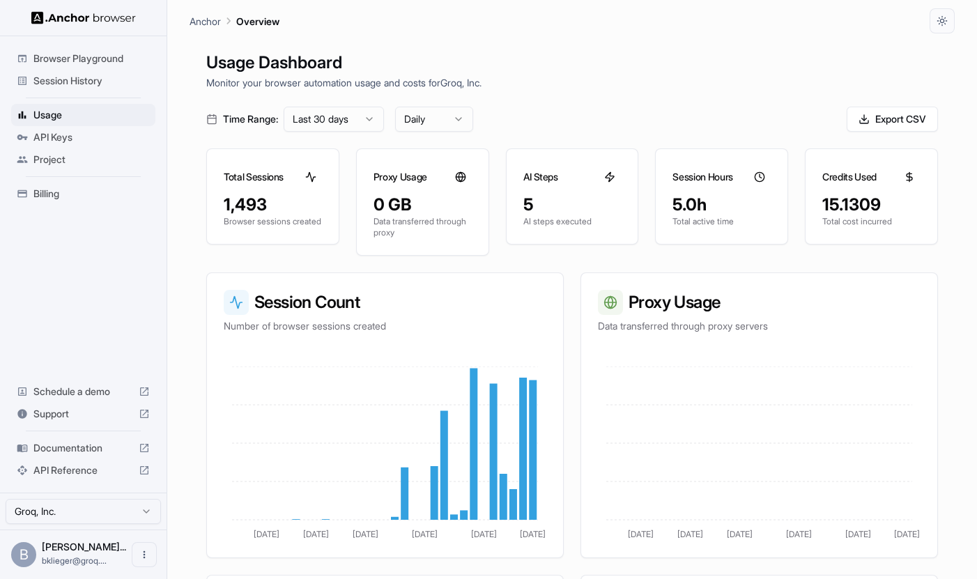
click at [70, 139] on span "API Keys" at bounding box center [91, 137] width 116 height 14
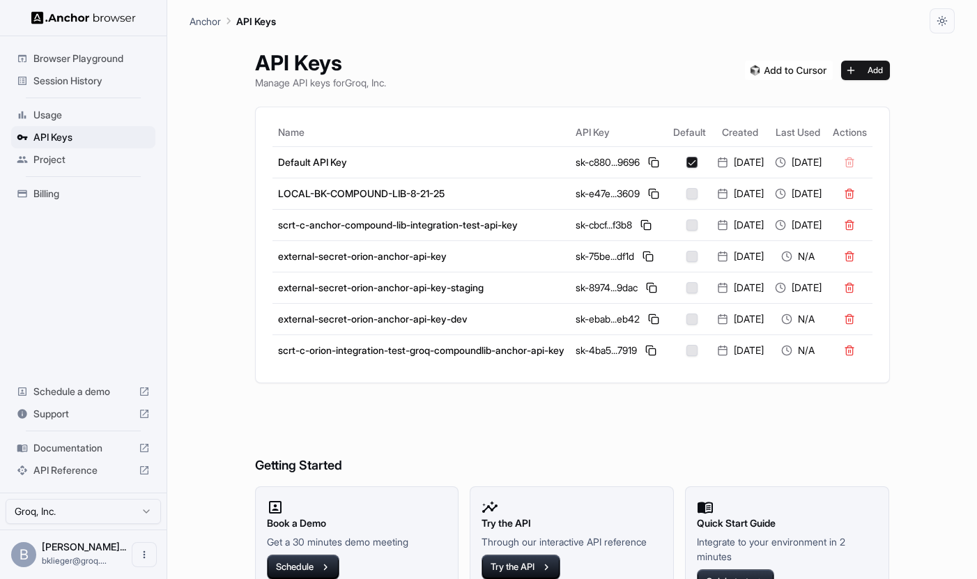
click at [77, 85] on span "Session History" at bounding box center [91, 81] width 116 height 14
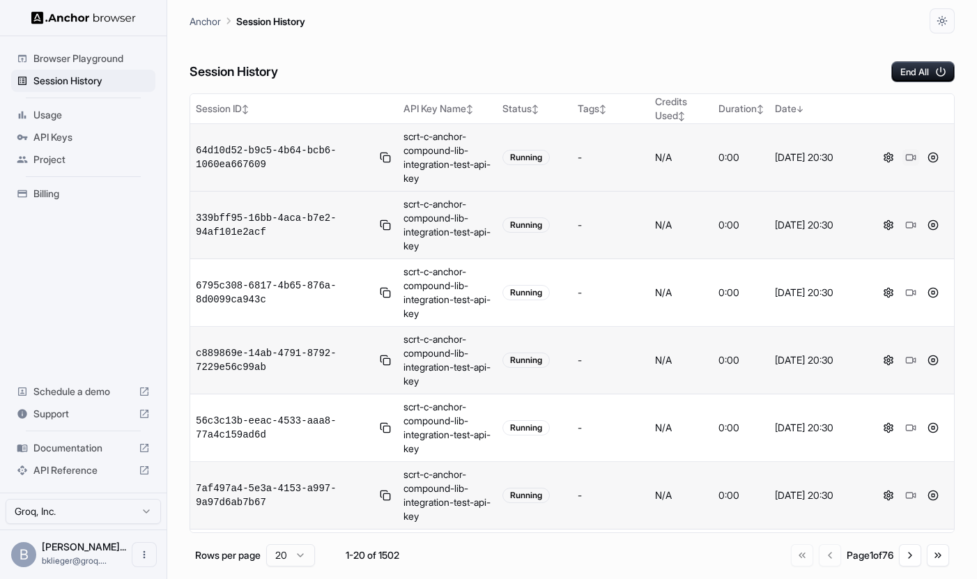
click at [913, 158] on button at bounding box center [911, 157] width 17 height 17
click at [914, 156] on button at bounding box center [911, 157] width 17 height 17
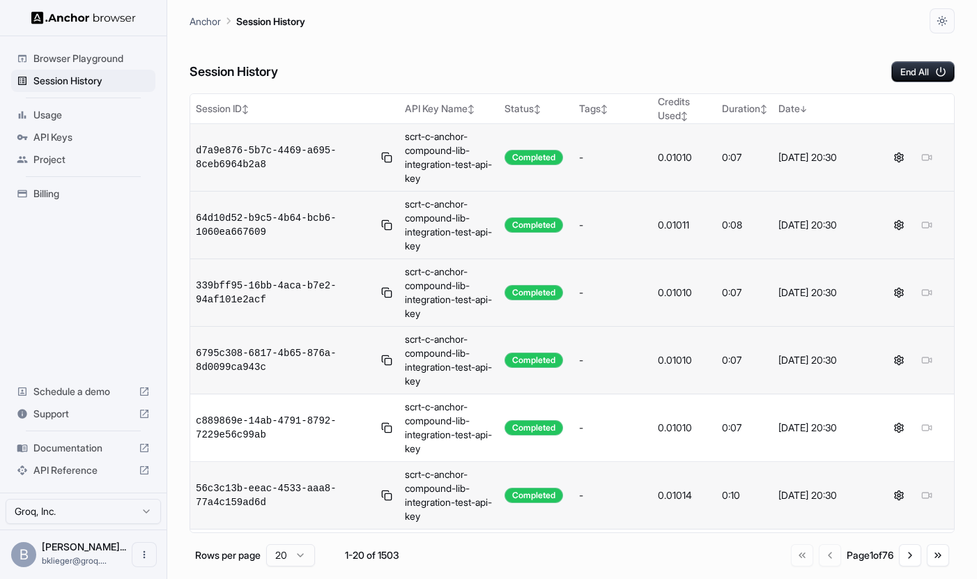
click at [928, 289] on div at bounding box center [912, 292] width 71 height 17
click at [682, 155] on div "0.01010" at bounding box center [684, 158] width 53 height 14
click at [680, 159] on div "0.01010" at bounding box center [684, 158] width 53 height 14
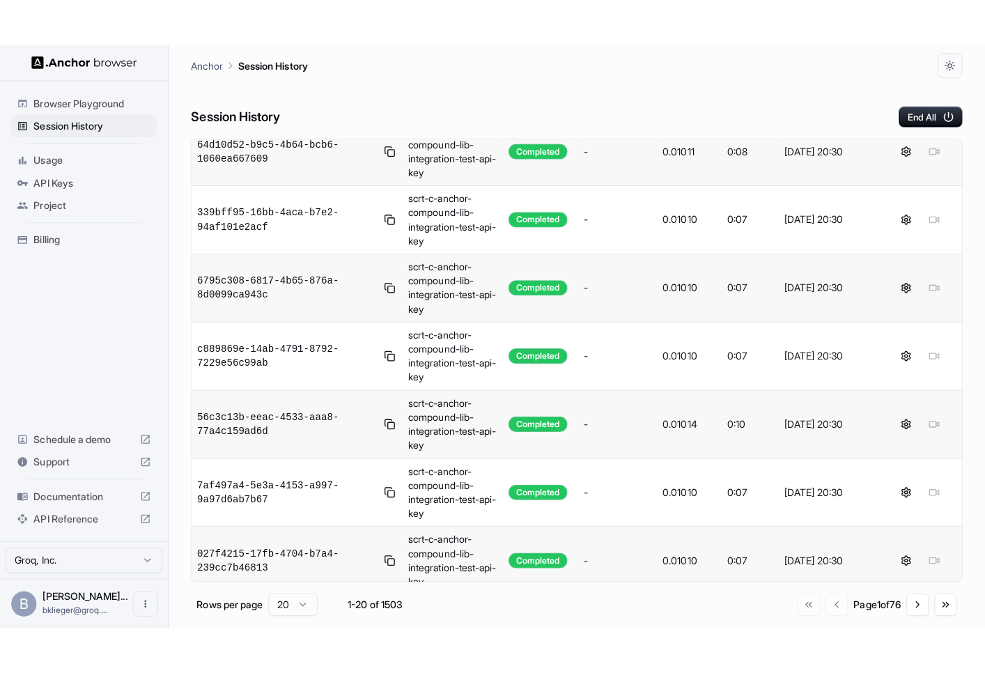
scroll to position [111, 0]
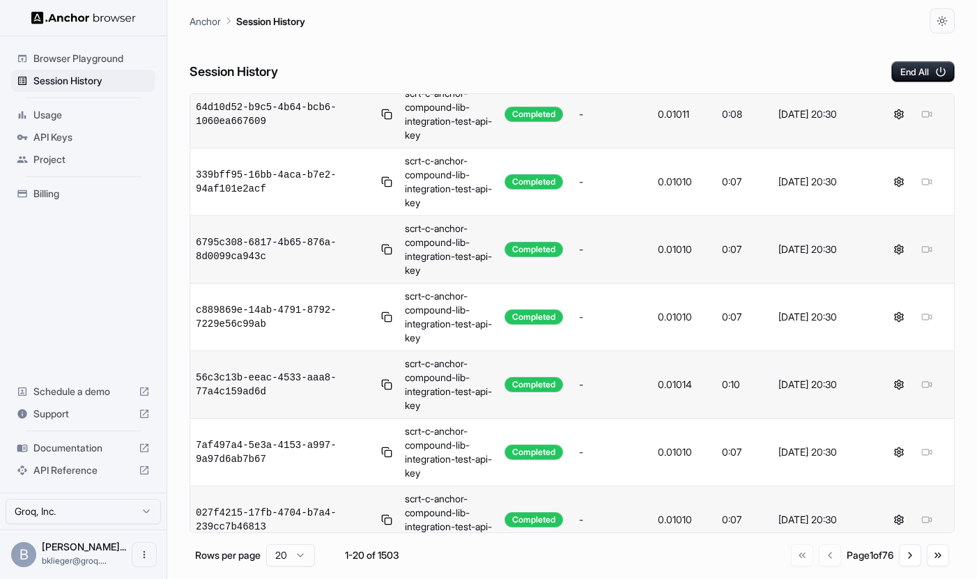
click at [94, 118] on span "Usage" at bounding box center [91, 115] width 116 height 14
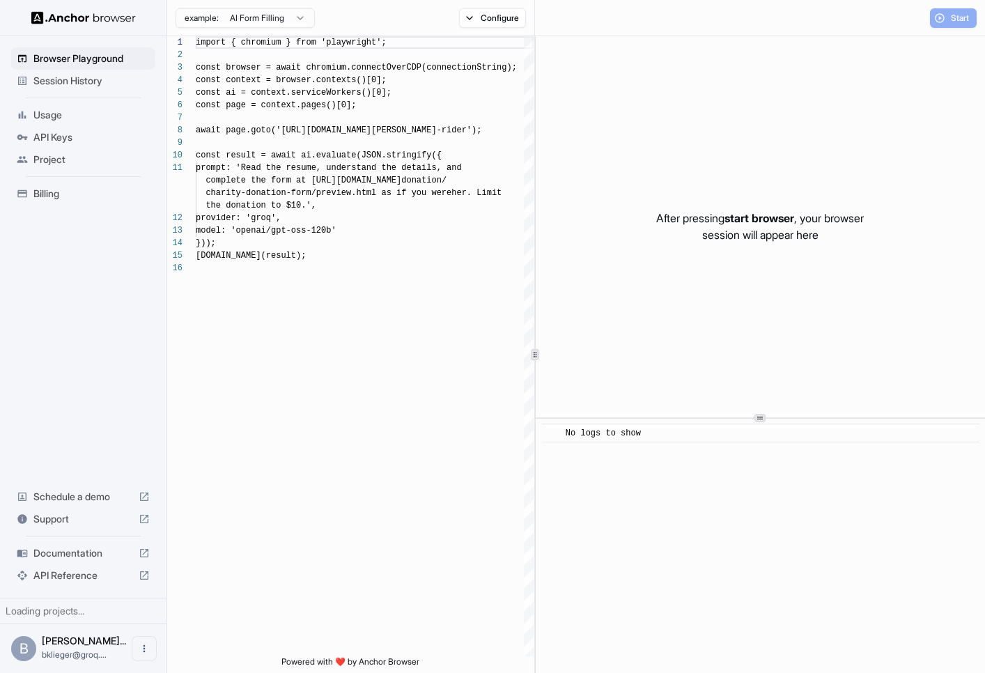
scroll to position [125, 0]
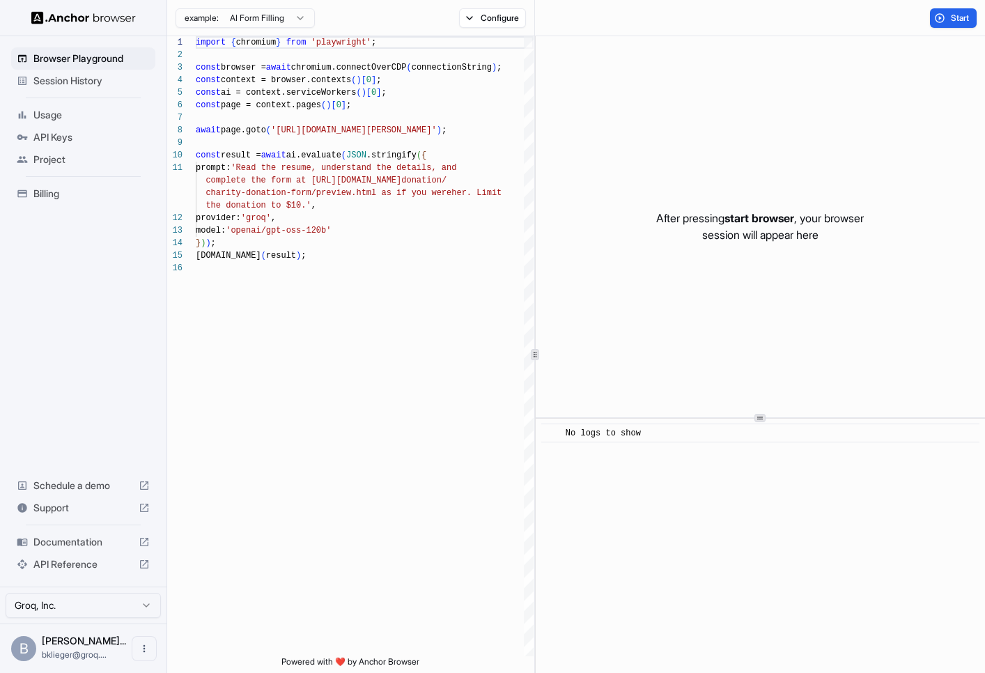
click at [87, 112] on span "Usage" at bounding box center [91, 115] width 116 height 14
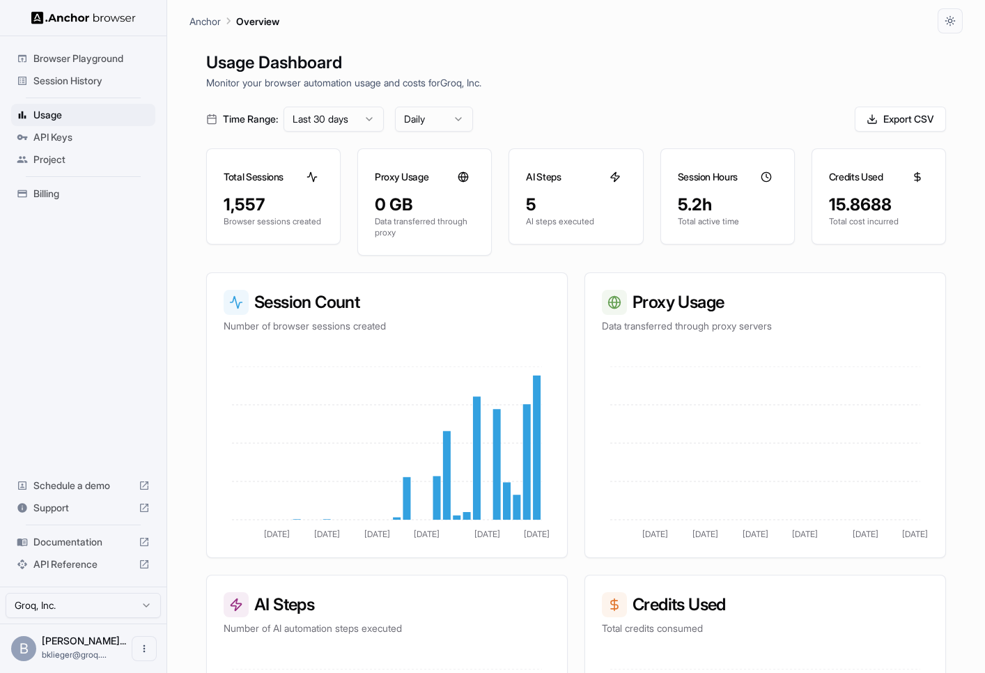
click at [94, 159] on span "Project" at bounding box center [91, 160] width 116 height 14
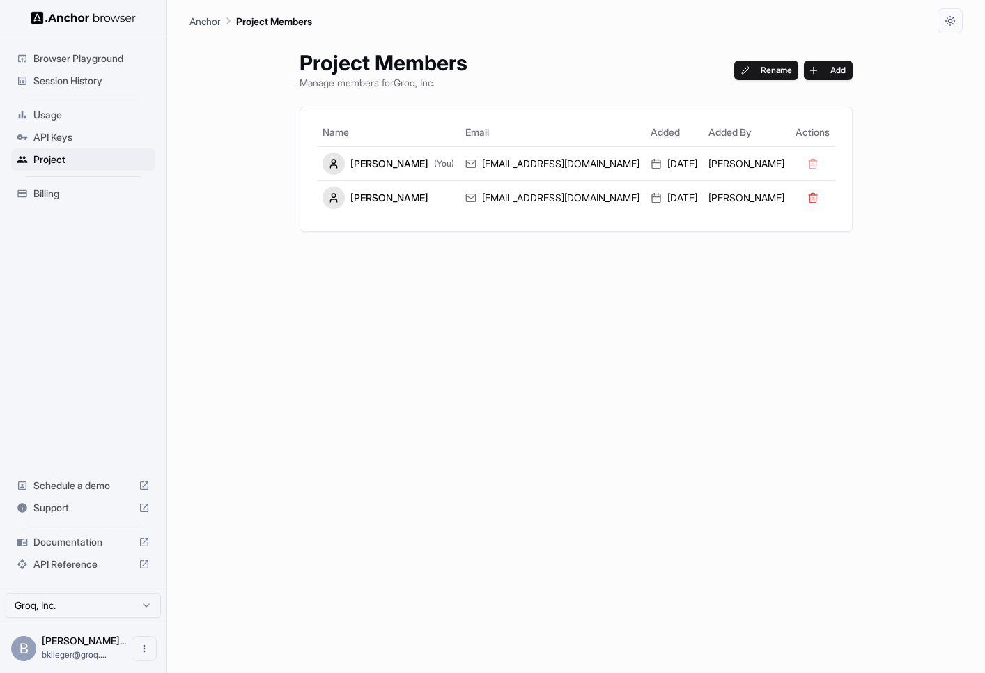
click at [91, 144] on span "API Keys" at bounding box center [91, 137] width 116 height 14
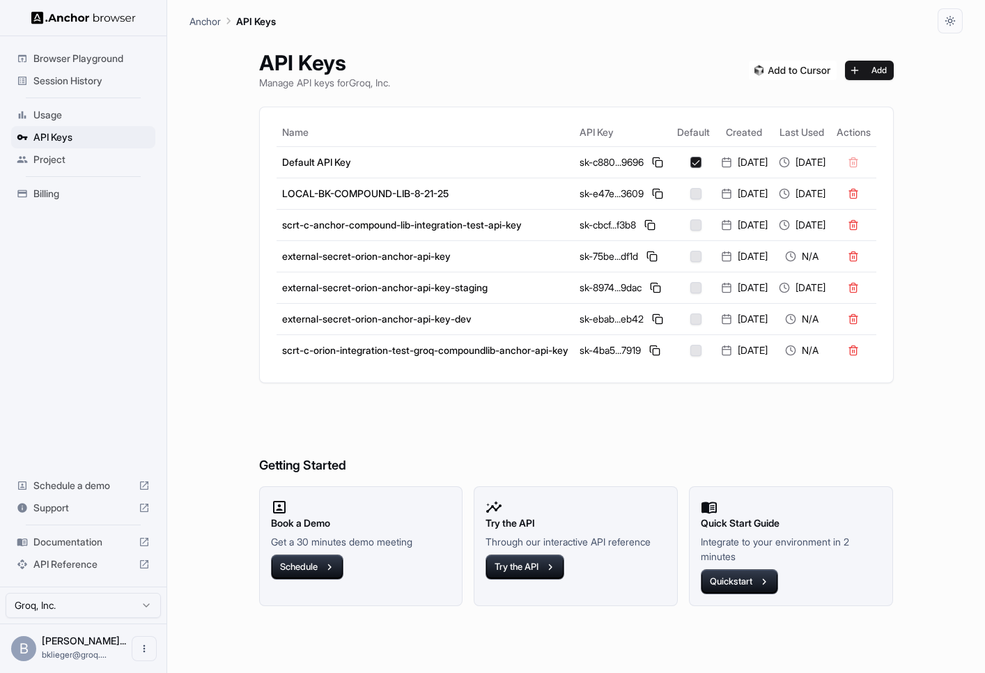
click at [89, 88] on div "Session History" at bounding box center [83, 81] width 144 height 22
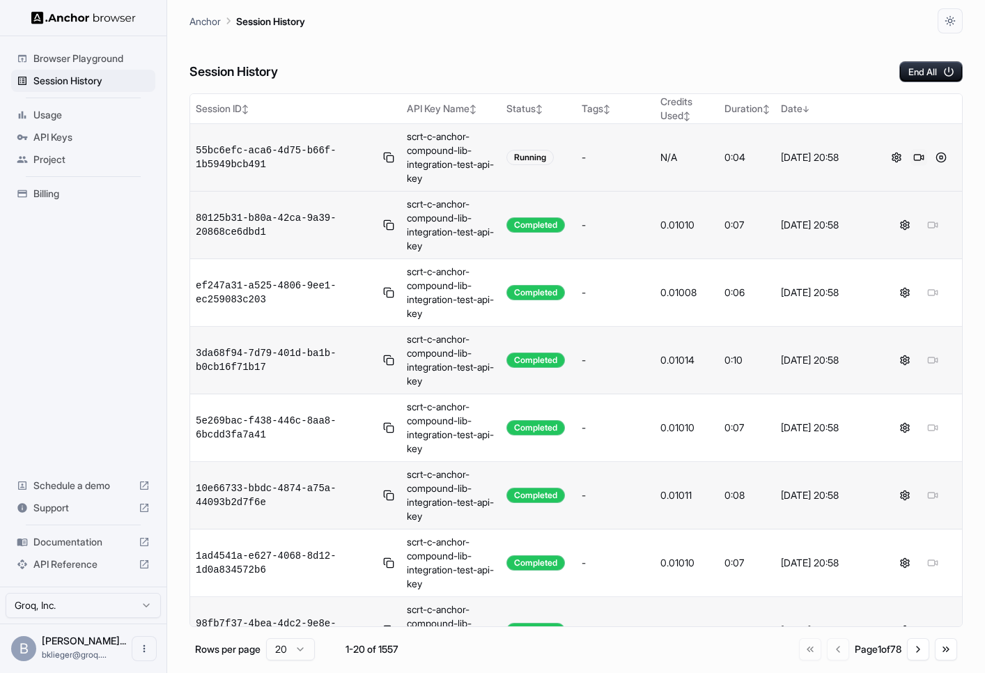
click at [922, 157] on button at bounding box center [919, 157] width 17 height 17
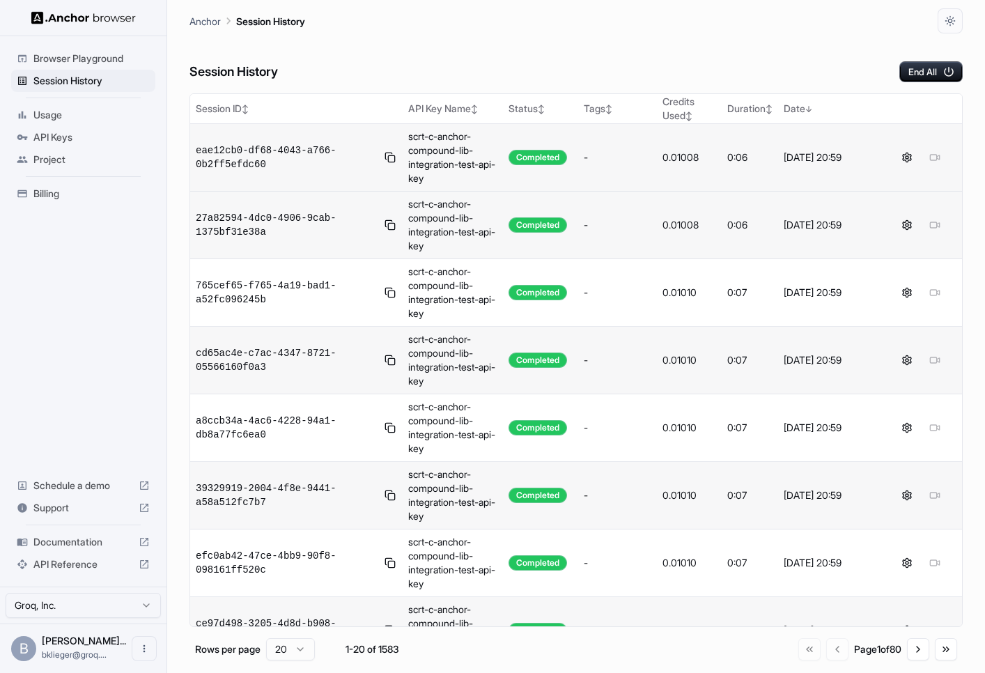
click at [79, 107] on div "Usage" at bounding box center [83, 115] width 144 height 22
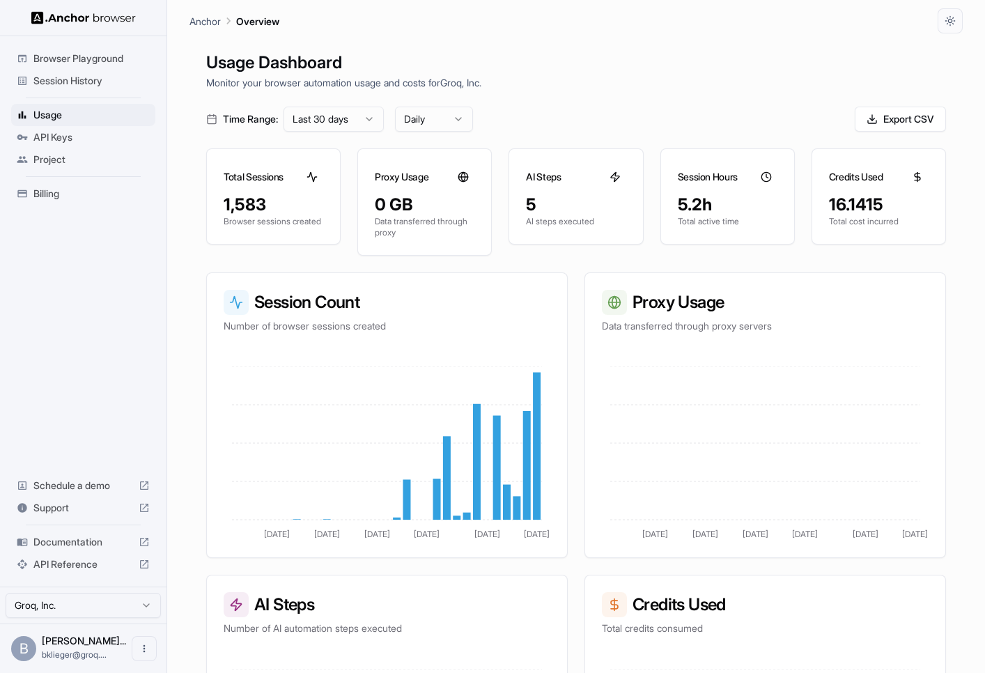
click at [90, 153] on span "Project" at bounding box center [91, 160] width 116 height 14
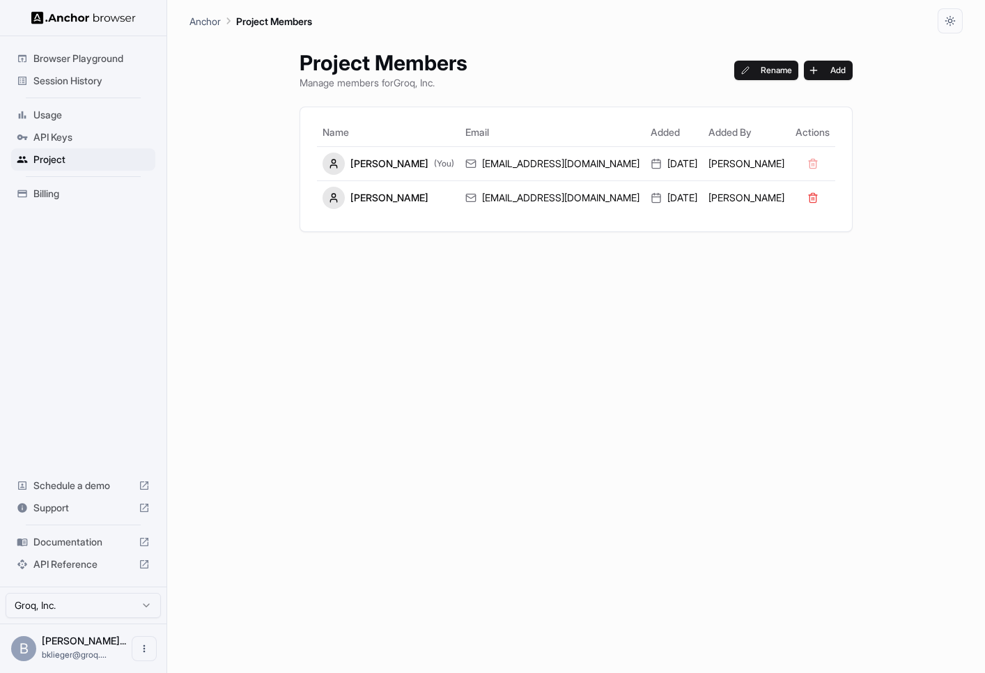
click at [89, 58] on span "Browser Playground" at bounding box center [91, 59] width 116 height 14
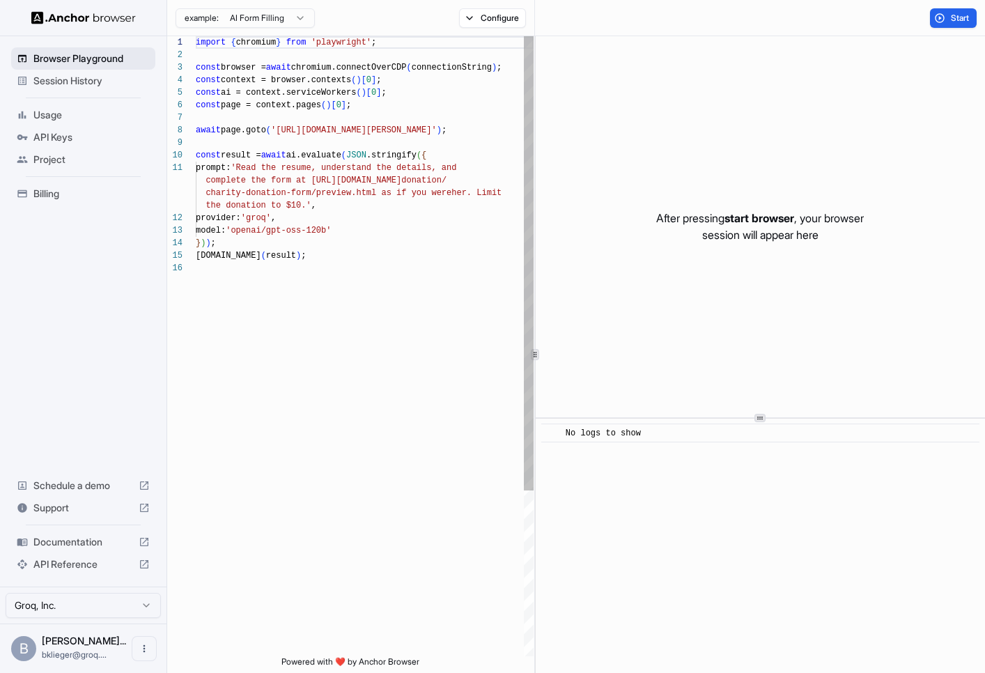
scroll to position [125, 0]
click at [80, 79] on span "Session History" at bounding box center [91, 81] width 116 height 14
